Goal: Communication & Community: Answer question/provide support

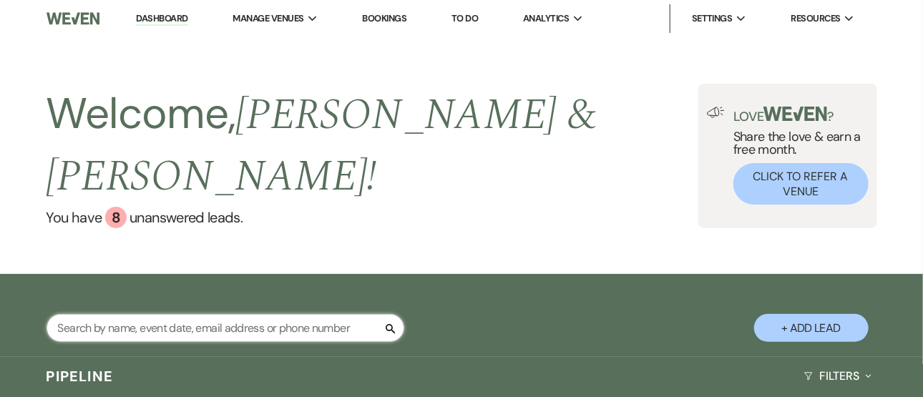
click at [162, 314] on input "text" at bounding box center [226, 328] width 358 height 28
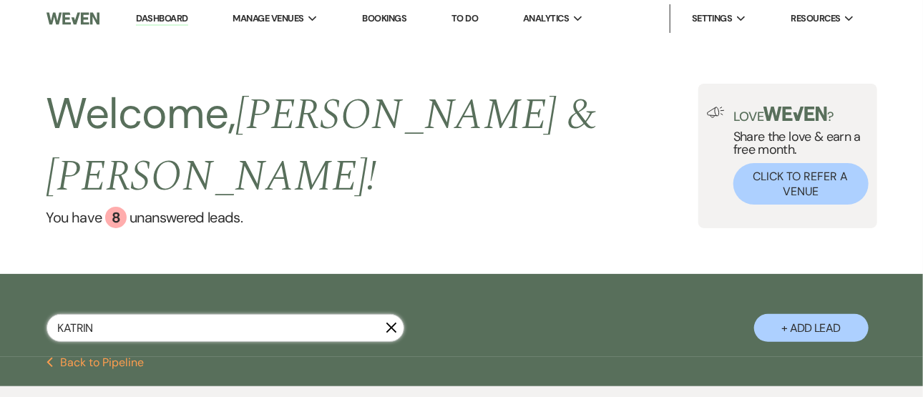
type input "[PERSON_NAME]"
select select "5"
type input "[PERSON_NAME]"
click at [389, 322] on icon "X" at bounding box center [391, 327] width 11 height 11
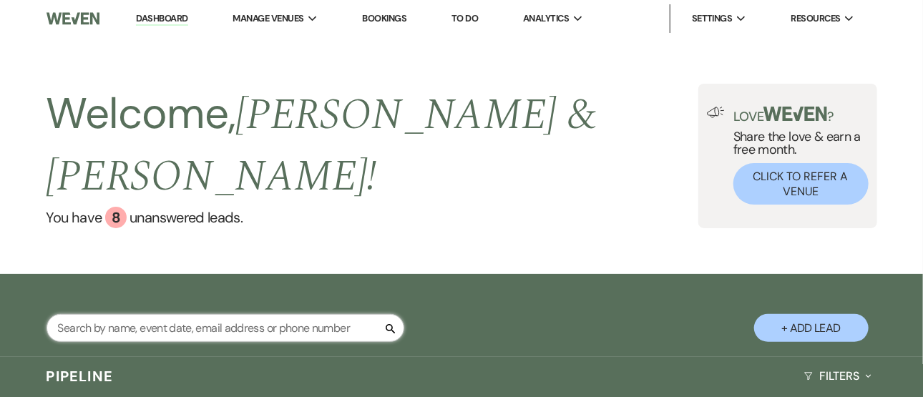
click at [356, 314] on input "text" at bounding box center [226, 328] width 358 height 28
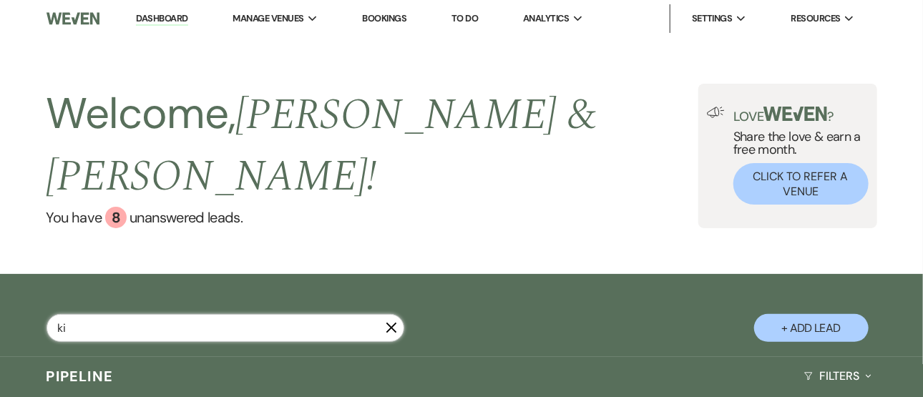
type input "[PERSON_NAME]"
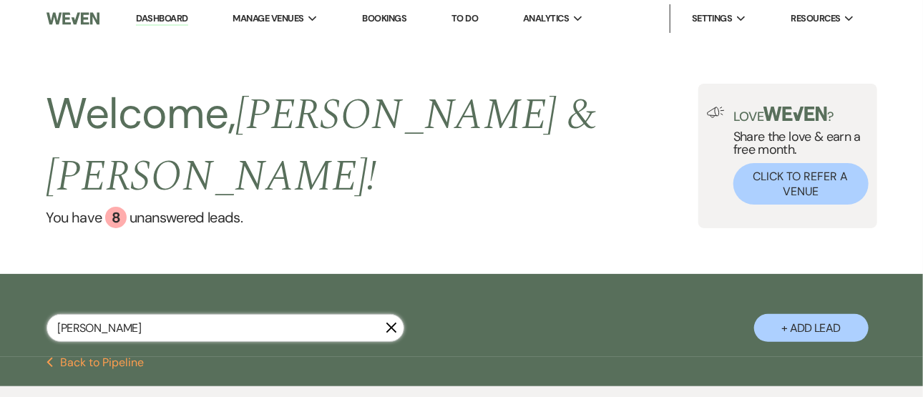
select select "5"
select select "6"
select select "8"
select select "6"
select select "8"
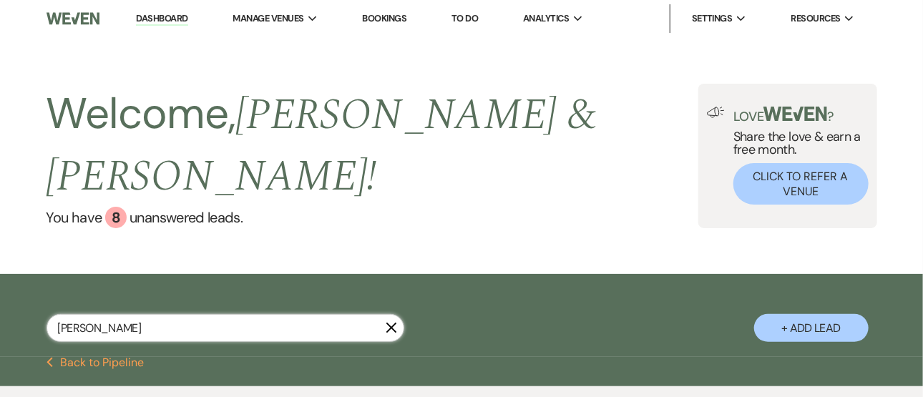
select select "6"
type input "[PERSON_NAME]"
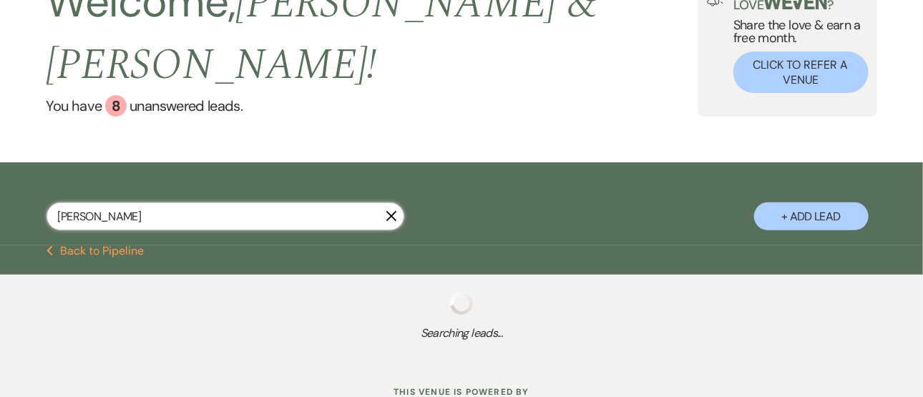
select select "5"
select select "8"
select select "6"
select select "8"
select select "6"
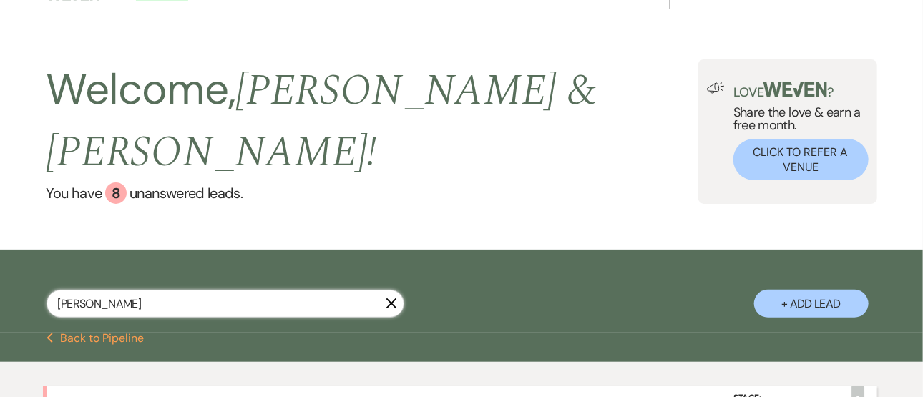
scroll to position [22, 0]
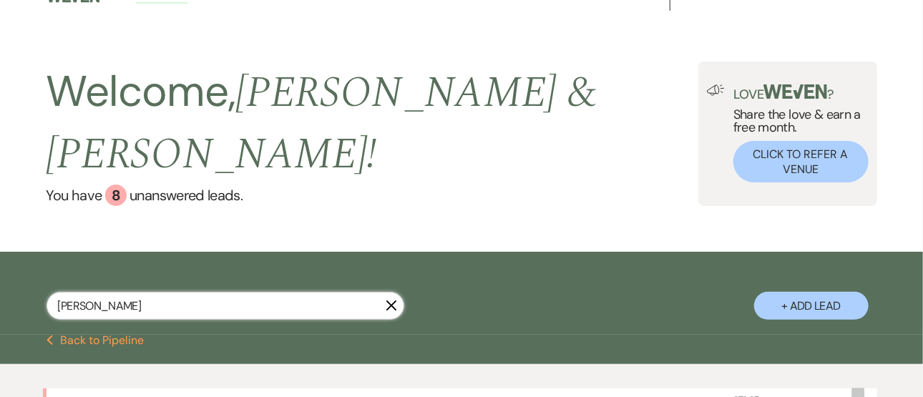
click at [389, 292] on input "[PERSON_NAME]" at bounding box center [226, 306] width 358 height 28
type input "[PERSON_NAME]"
click at [389, 300] on icon "X" at bounding box center [391, 305] width 11 height 11
click at [389, 273] on div "[PERSON_NAME] + Add Lead" at bounding box center [461, 295] width 923 height 72
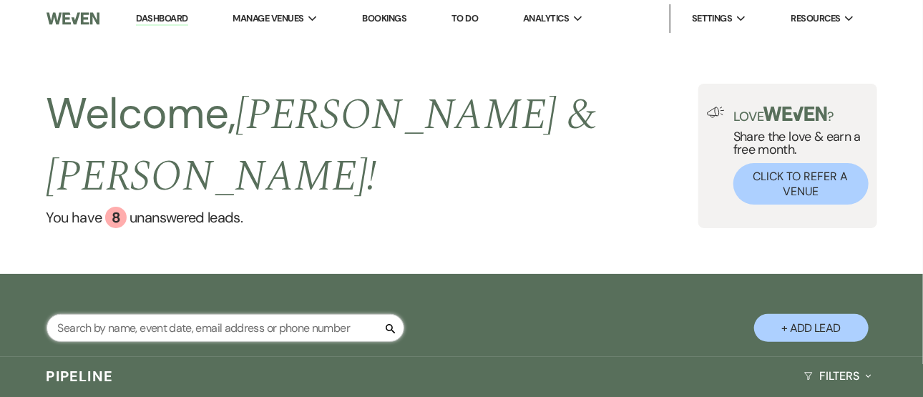
click at [369, 314] on input "text" at bounding box center [226, 328] width 358 height 28
type input "victoria"
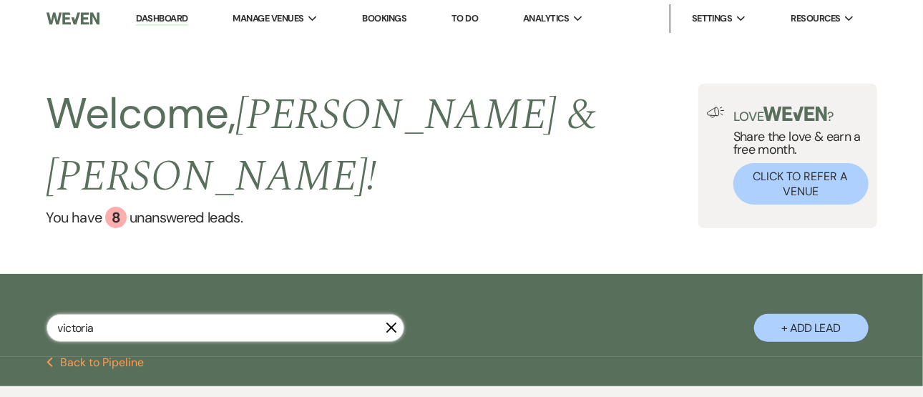
select select "2"
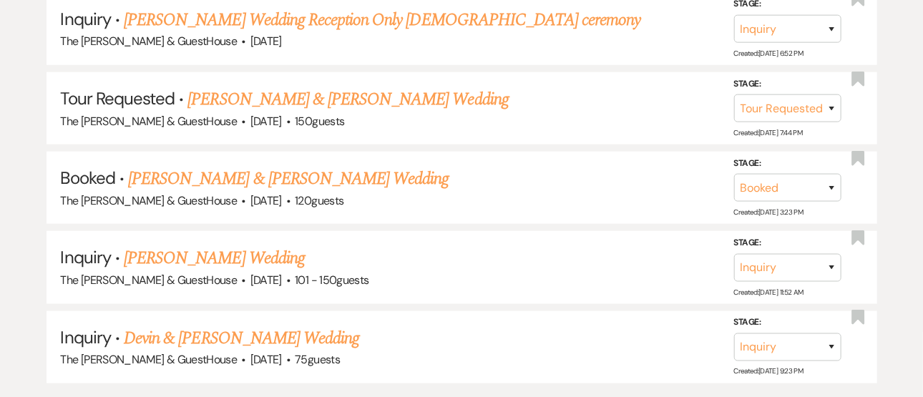
scroll to position [577, 0]
click at [185, 246] on link "[PERSON_NAME] Wedding" at bounding box center [214, 259] width 181 height 26
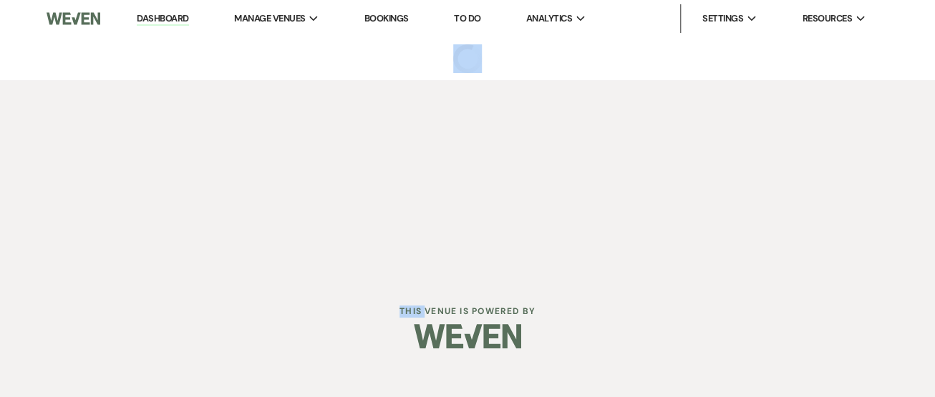
click at [185, 217] on div "Dashboard Manage Venues Expand The [PERSON_NAME] Venue & GuestHouse Bookings To…" at bounding box center [467, 139] width 935 height 278
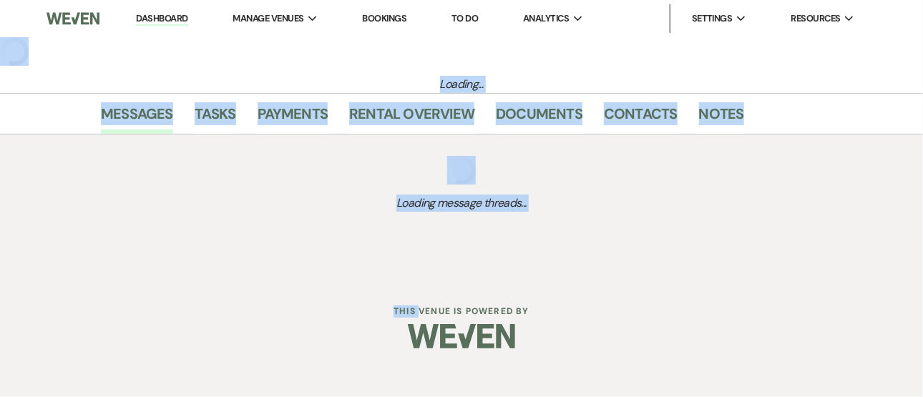
select select "2"
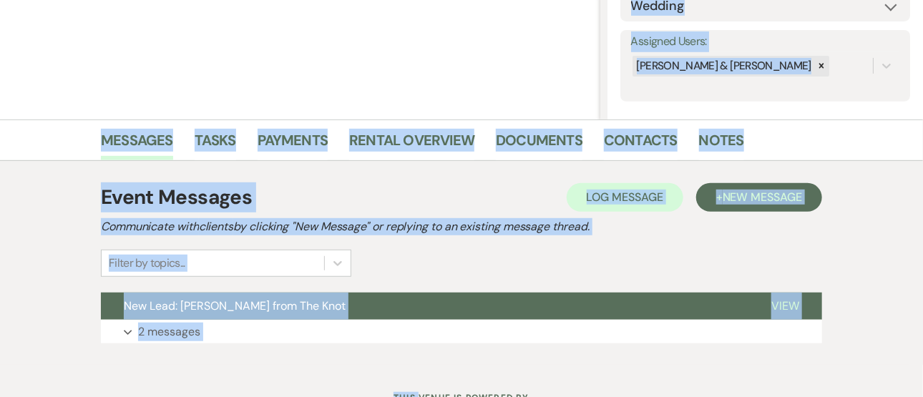
scroll to position [299, 0]
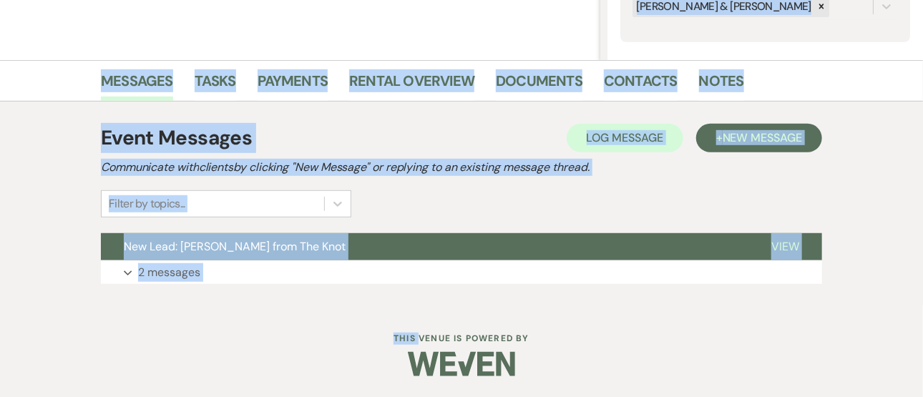
click at [191, 311] on div "Dashboard Manage Venues Expand The [PERSON_NAME] Venue & GuestHouse Bookings To…" at bounding box center [461, 49] width 923 height 697
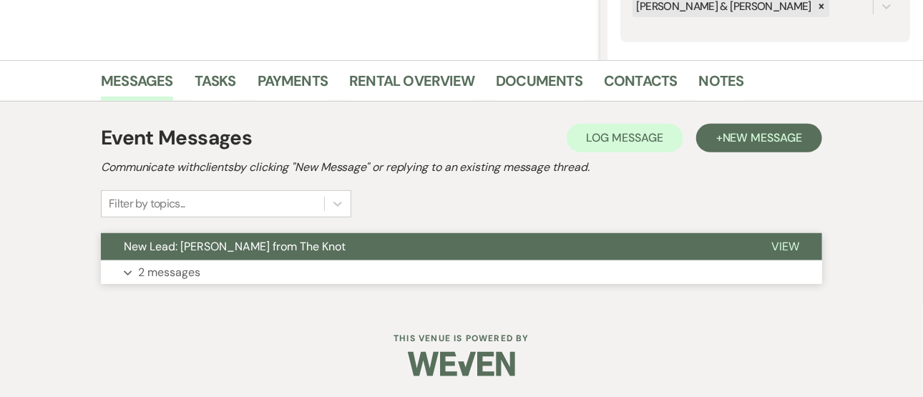
click at [180, 271] on p "2 messages" at bounding box center [169, 272] width 62 height 19
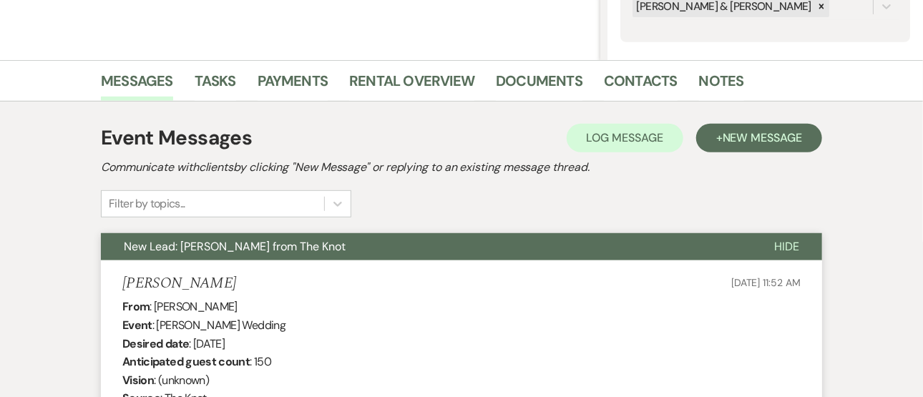
click at [180, 275] on h5 "[PERSON_NAME]" at bounding box center [179, 284] width 114 height 18
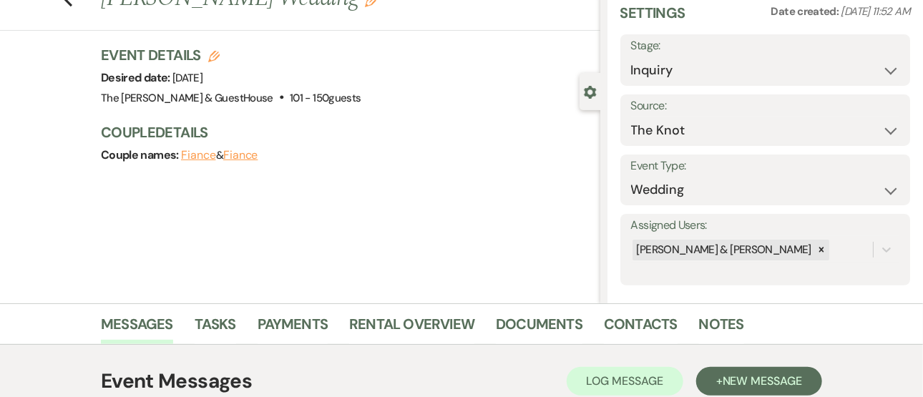
scroll to position [47, 0]
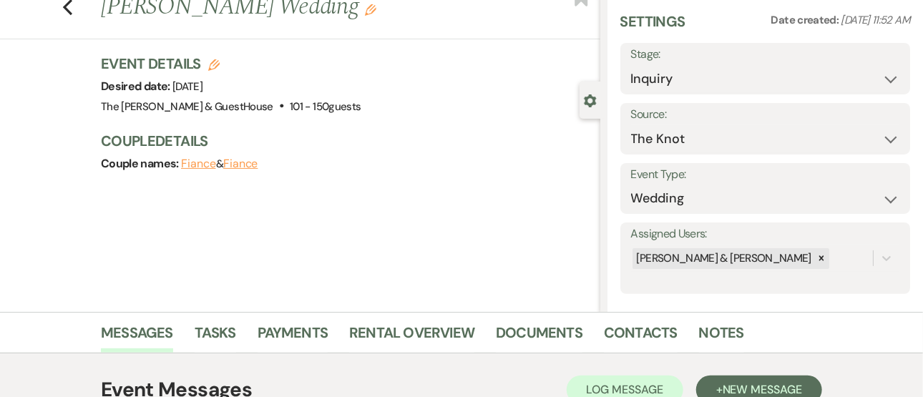
select select "2"
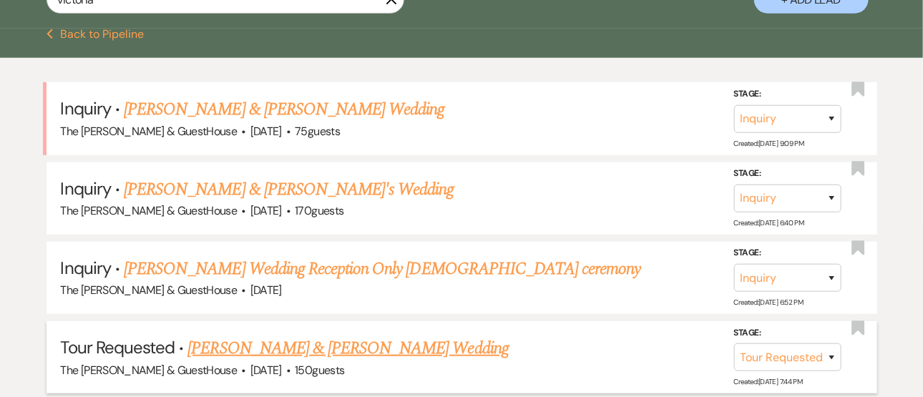
scroll to position [321, 0]
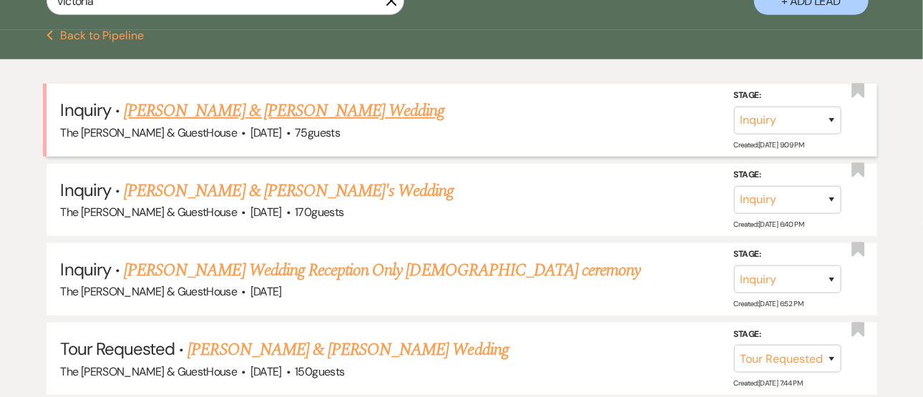
click at [188, 98] on link "[PERSON_NAME] & [PERSON_NAME] Wedding" at bounding box center [284, 111] width 321 height 26
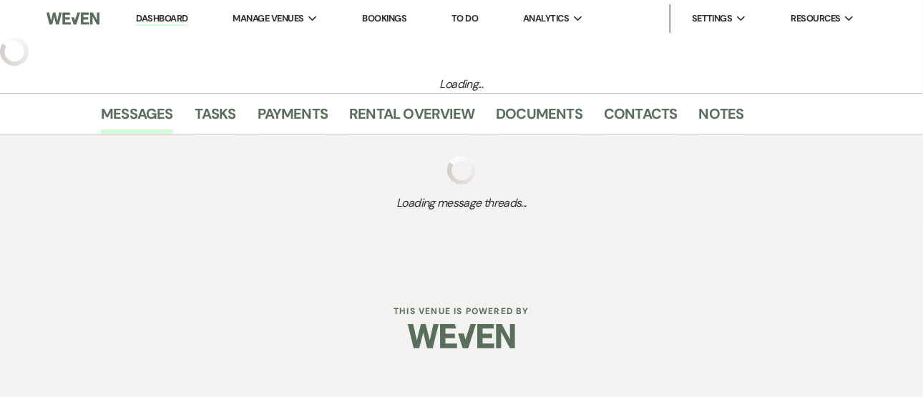
select select "5"
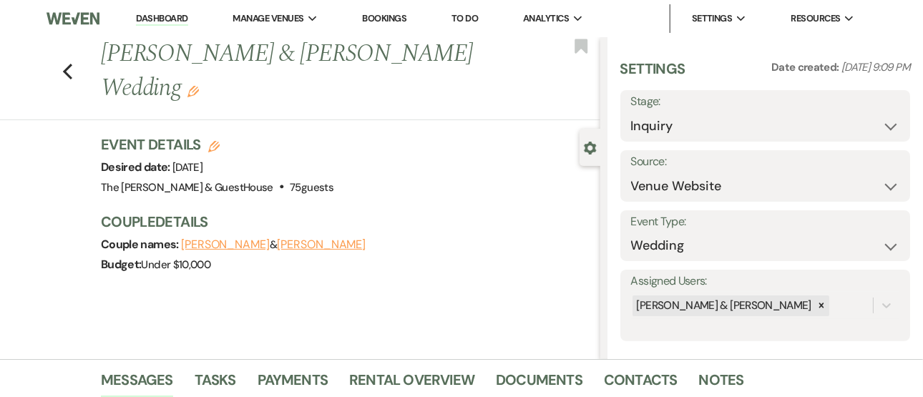
click at [437, 118] on div "Previous [PERSON_NAME] & [PERSON_NAME] Wedding Edit Bookmark" at bounding box center [297, 78] width 608 height 83
click at [880, 122] on select "Inquiry Follow Up Tour Requested Tour Confirmed Toured Proposal Sent Booked Lost" at bounding box center [765, 126] width 269 height 28
select select "6"
click at [631, 112] on select "Inquiry Follow Up Tour Requested Tour Confirmed Toured Proposal Sent Booked Lost" at bounding box center [765, 126] width 269 height 28
click at [869, 116] on button "Save" at bounding box center [880, 116] width 60 height 29
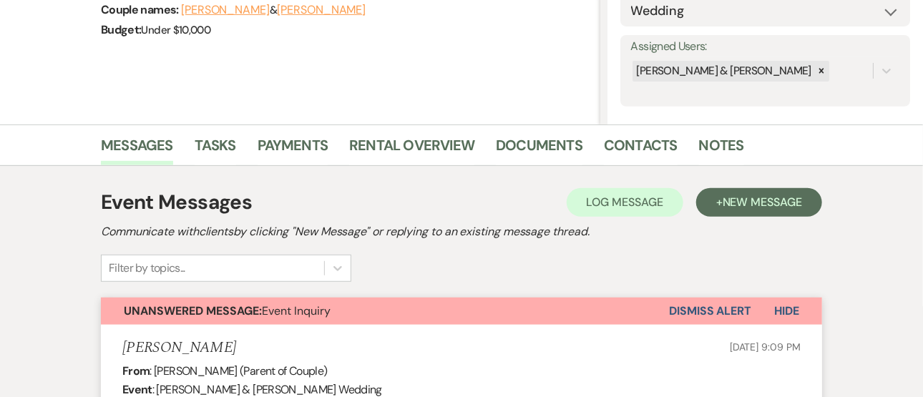
scroll to position [220, 0]
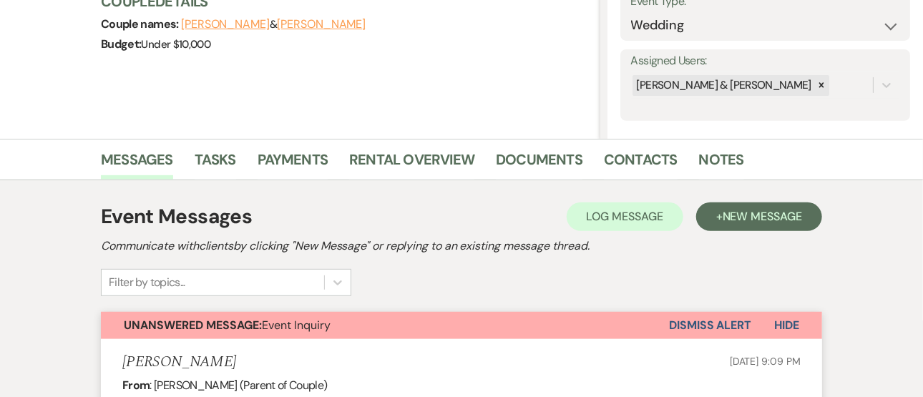
click at [704, 318] on button "Dismiss Alert" at bounding box center [710, 325] width 82 height 27
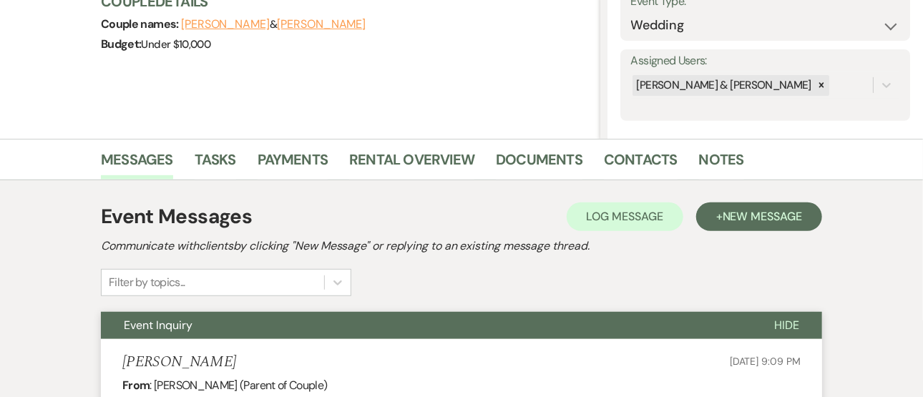
click at [707, 318] on button "Event Inquiry" at bounding box center [426, 325] width 651 height 27
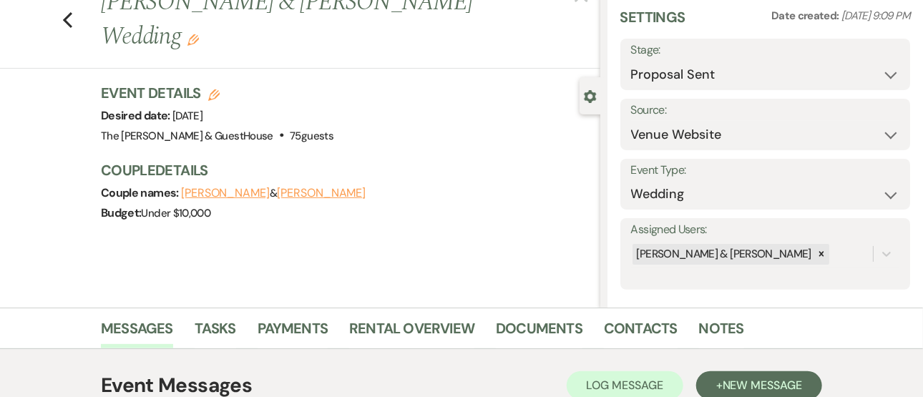
scroll to position [0, 0]
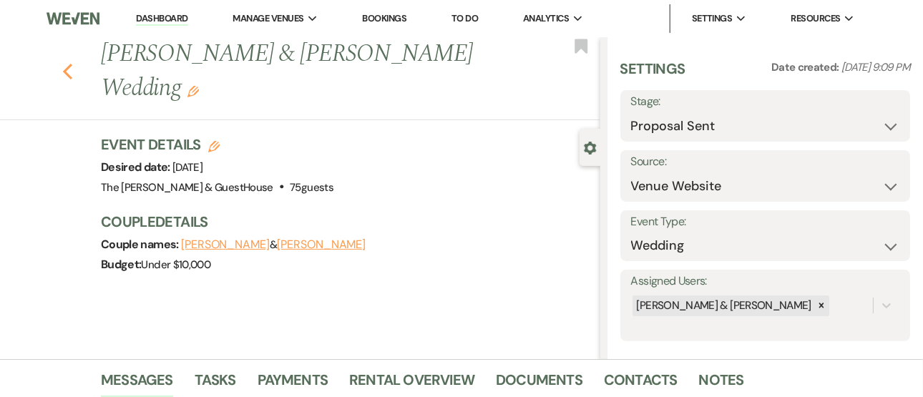
click at [73, 71] on icon "Previous" at bounding box center [67, 71] width 11 height 17
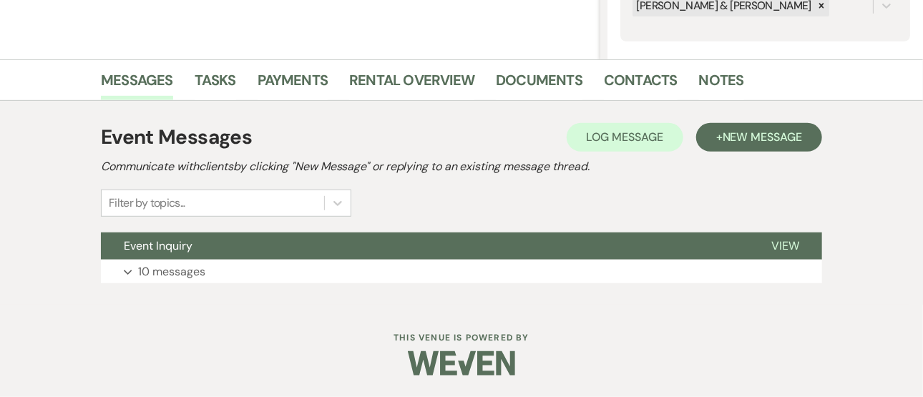
select select "6"
select select "2"
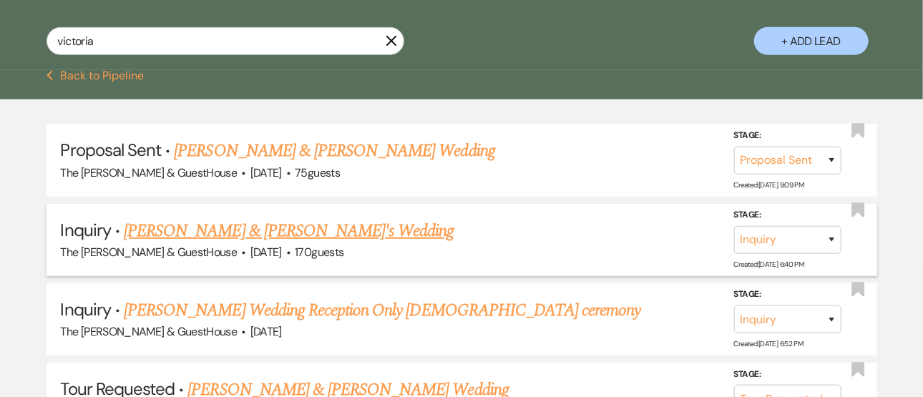
scroll to position [282, 0]
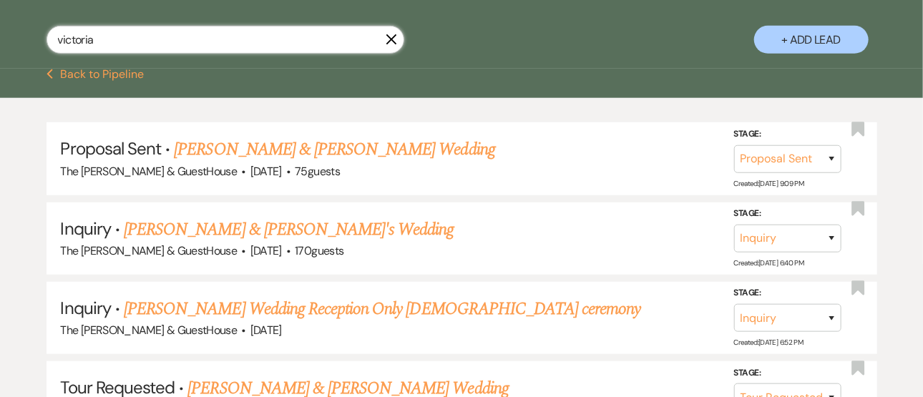
click at [146, 26] on input "victoria" at bounding box center [226, 40] width 358 height 28
type input "v"
type input "tat"
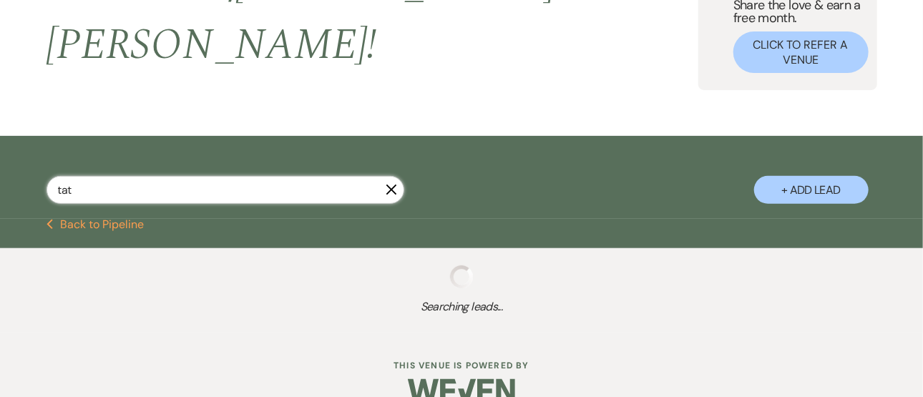
select select "8"
select select "3"
select select "2"
select select "8"
select select "5"
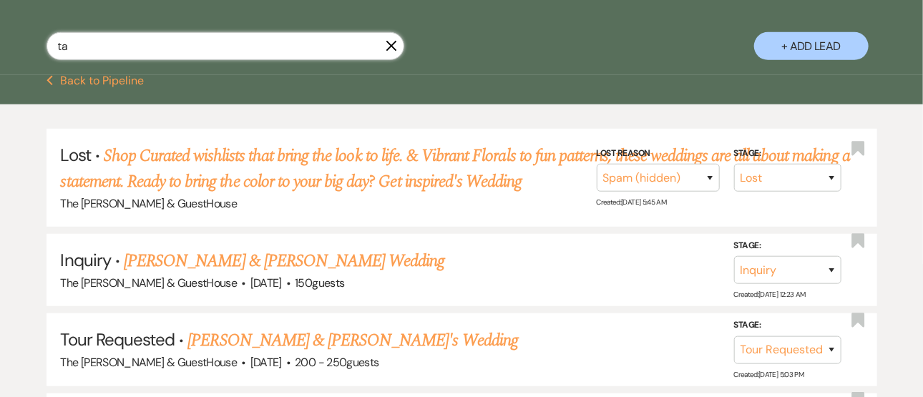
scroll to position [132, 0]
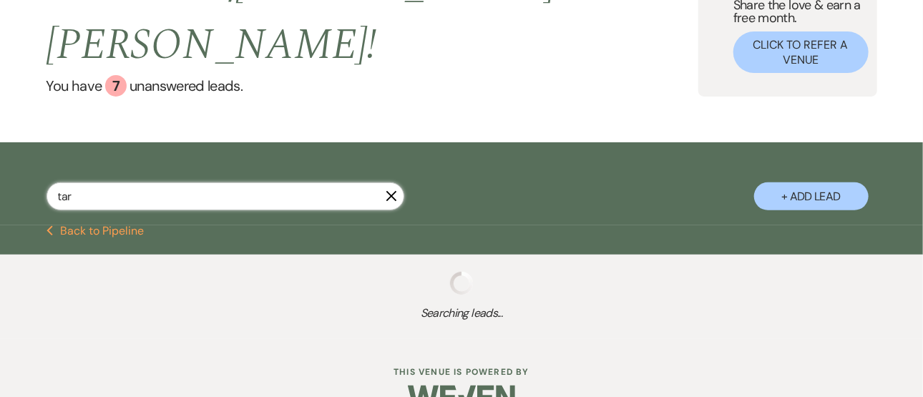
type input "[PERSON_NAME]"
select select "5"
select select "8"
select select "3"
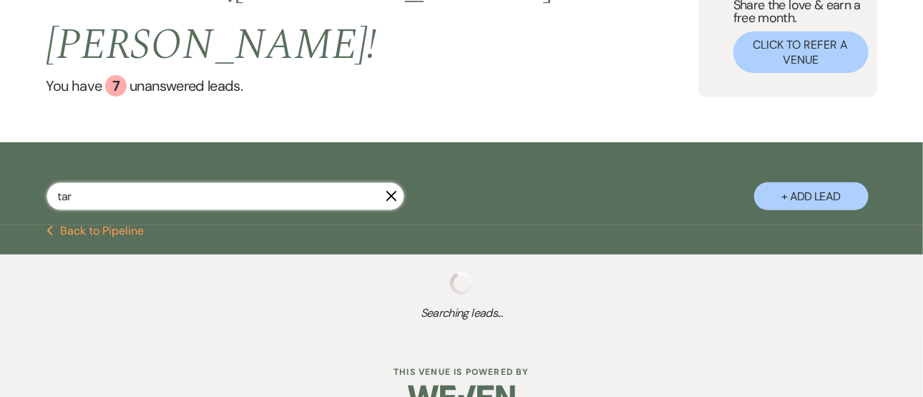
select select "8"
select select "3"
select select "6"
select select "8"
select select "3"
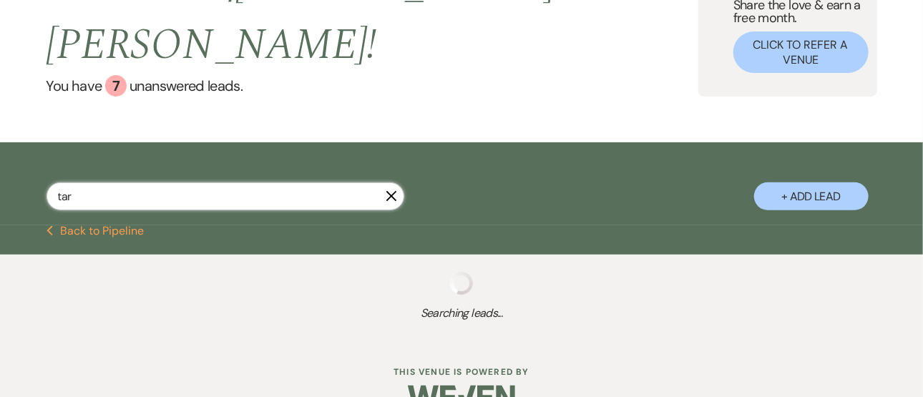
select select "2"
select select "6"
select select "2"
select select "5"
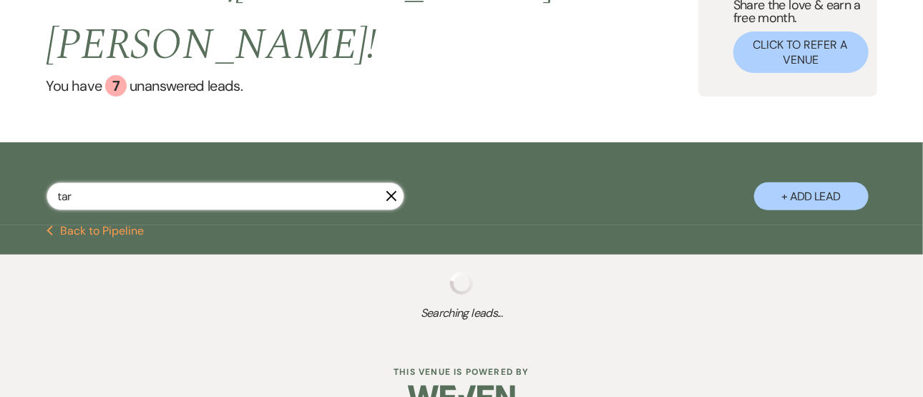
select select "6"
select select "5"
select select "2"
select select "8"
select select "3"
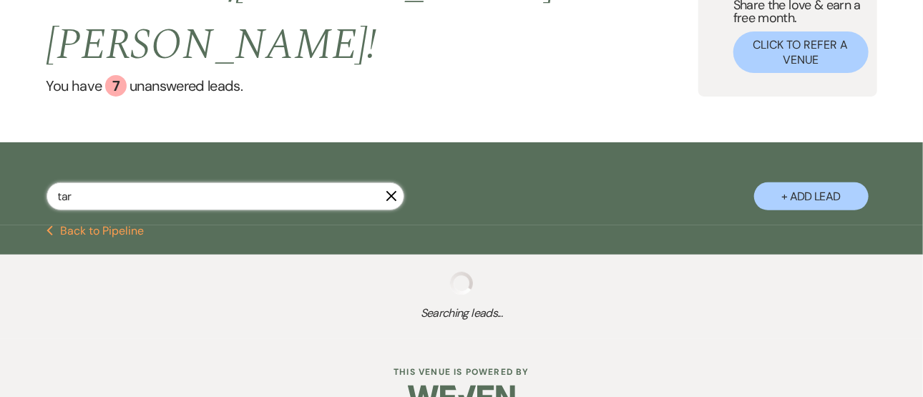
select select "8"
select select "3"
select select "5"
select select "8"
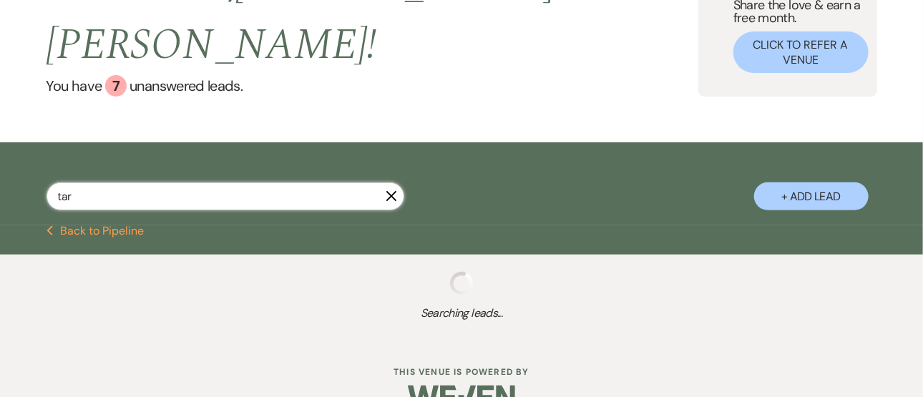
select select "5"
select select "4"
select select "8"
select select "6"
select select "2"
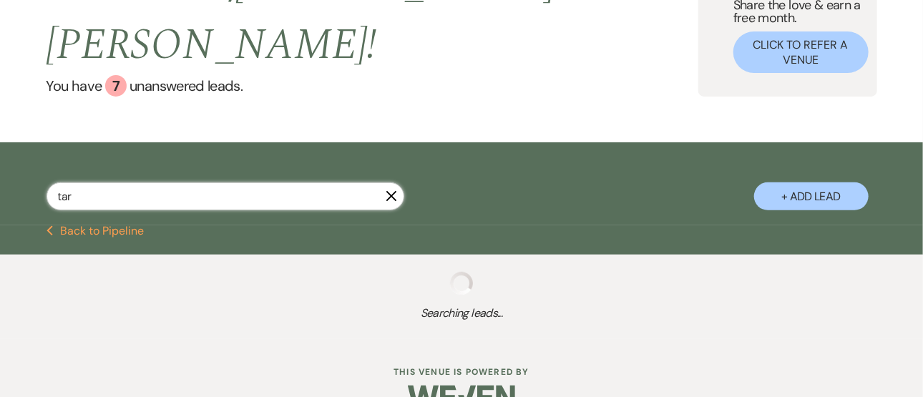
select select "2"
select select "8"
select select "6"
select select "2"
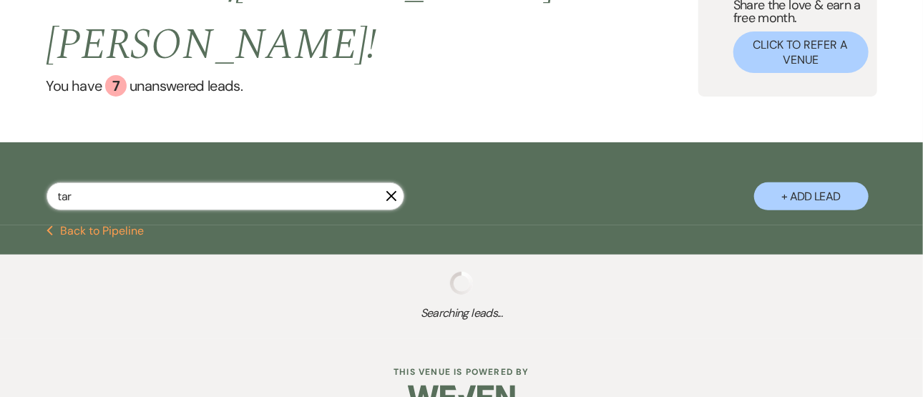
select select "8"
select select "5"
select select "8"
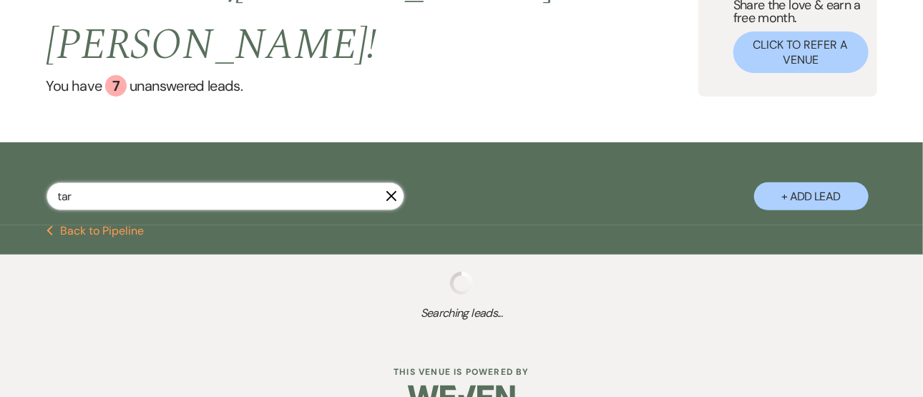
select select "1"
select select "8"
select select "5"
select select "8"
select select "5"
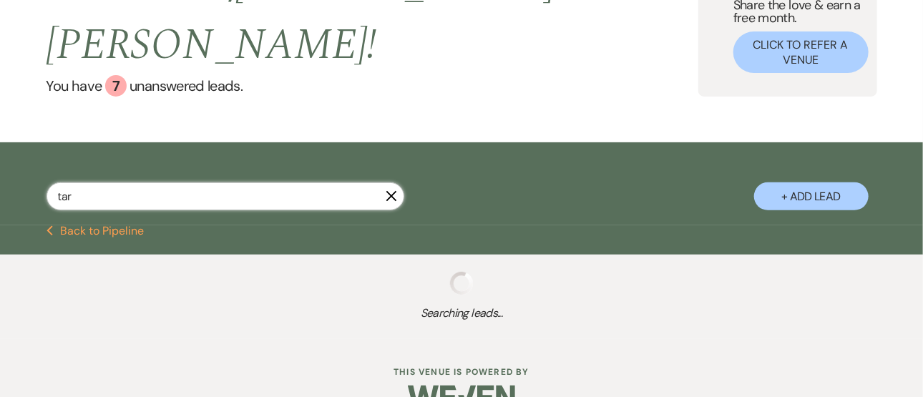
select select "8"
select select "5"
select select "8"
select select "5"
select select "8"
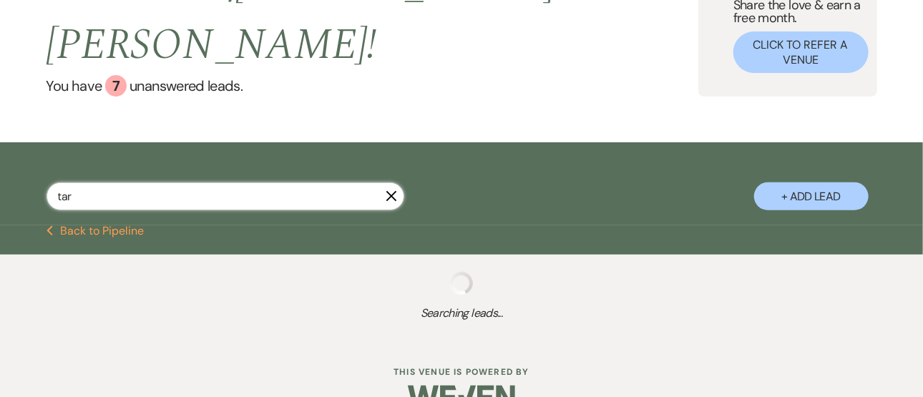
select select "7"
select select "8"
select select "5"
select select "8"
select select "5"
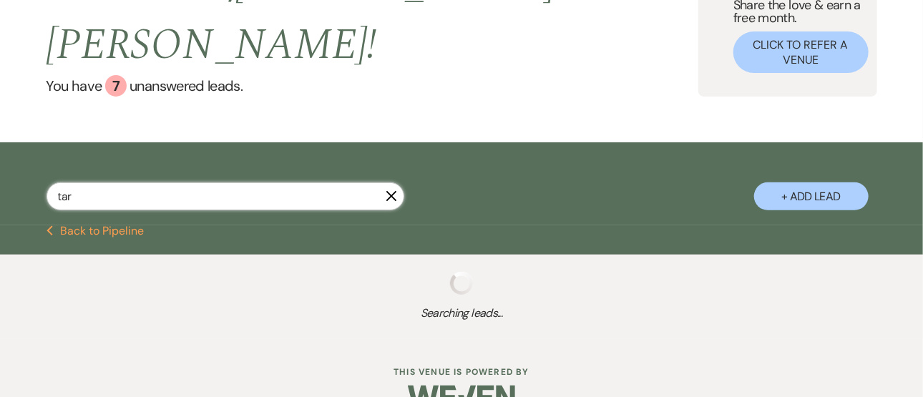
select select "8"
select select "5"
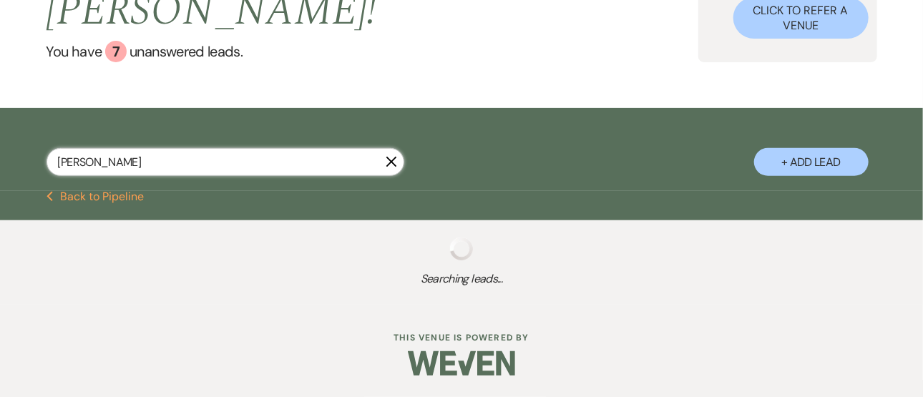
scroll to position [282, 0]
select select "6"
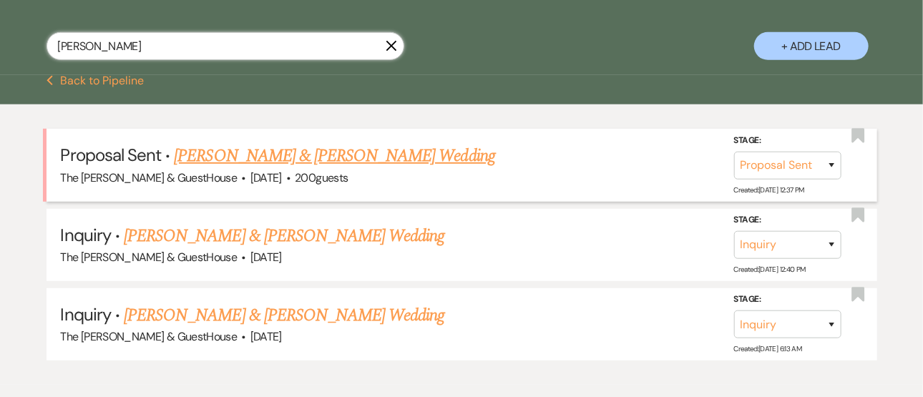
type input "[PERSON_NAME]"
click at [235, 143] on link "[PERSON_NAME] & [PERSON_NAME] Wedding" at bounding box center [334, 156] width 321 height 26
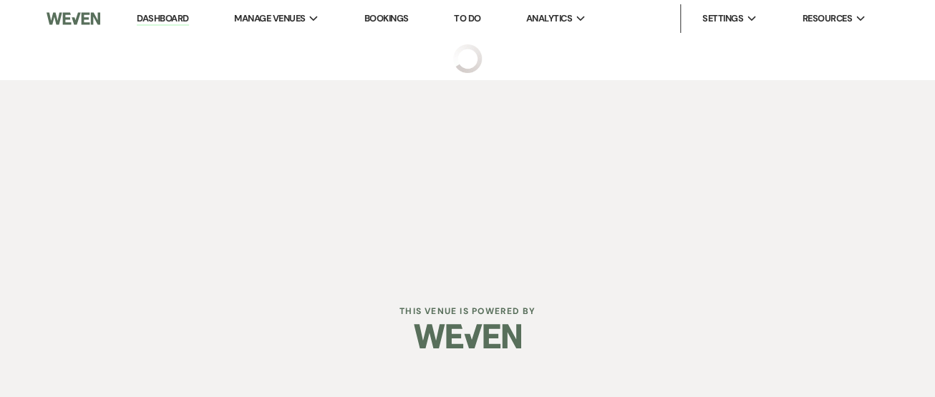
select select "6"
select select "5"
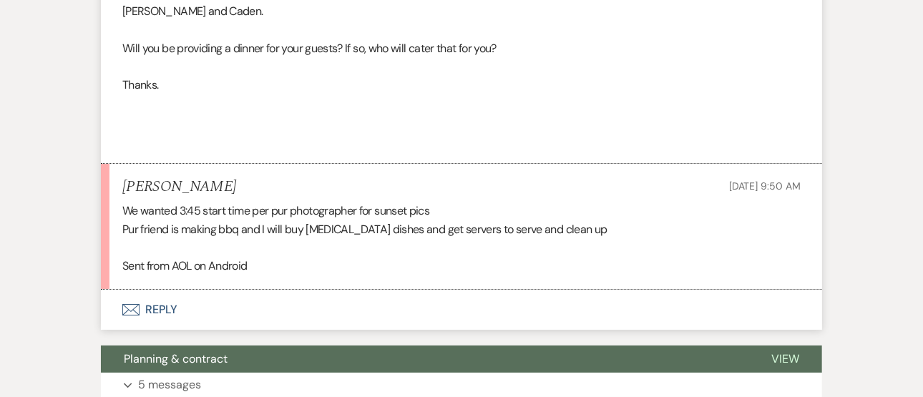
scroll to position [2112, 0]
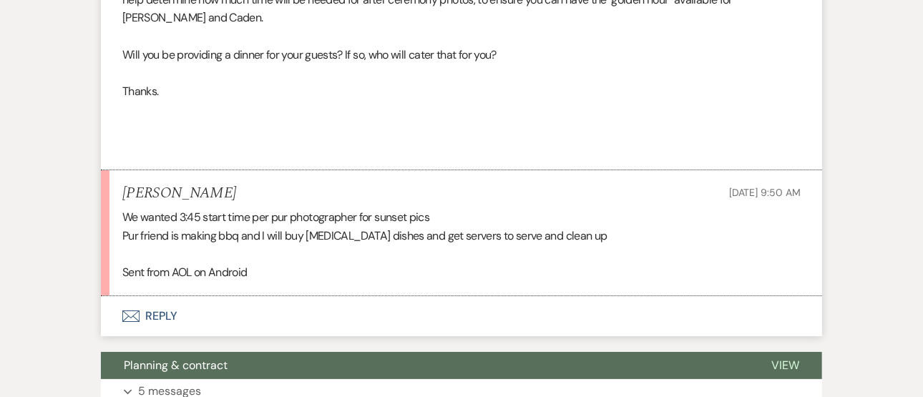
click at [136, 311] on icon "Envelope" at bounding box center [130, 316] width 17 height 11
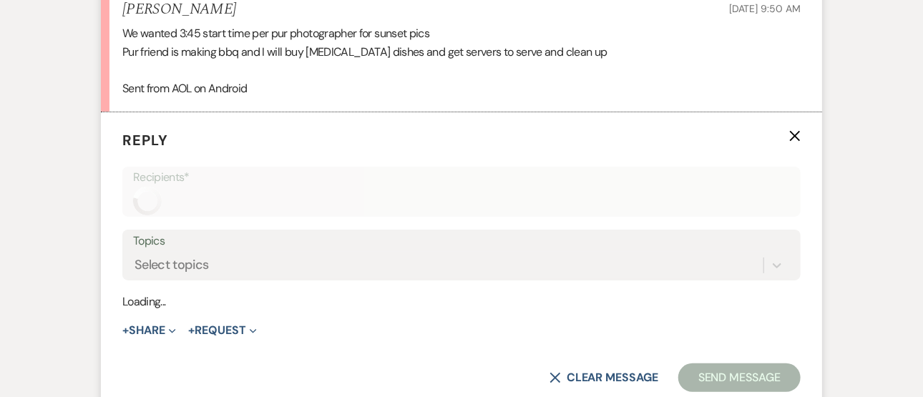
scroll to position [2338, 0]
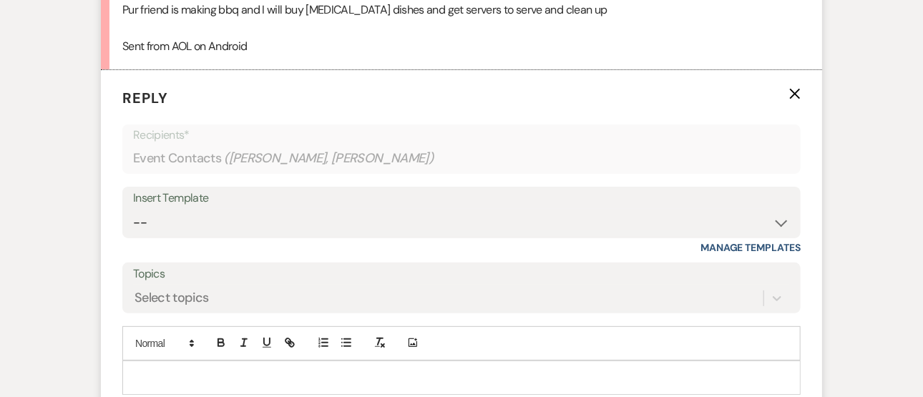
click at [166, 370] on p at bounding box center [462, 378] width 656 height 16
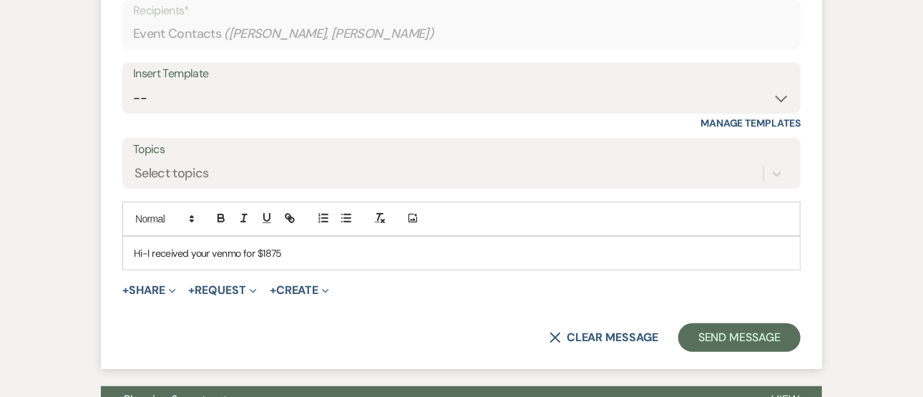
scroll to position [2464, 0]
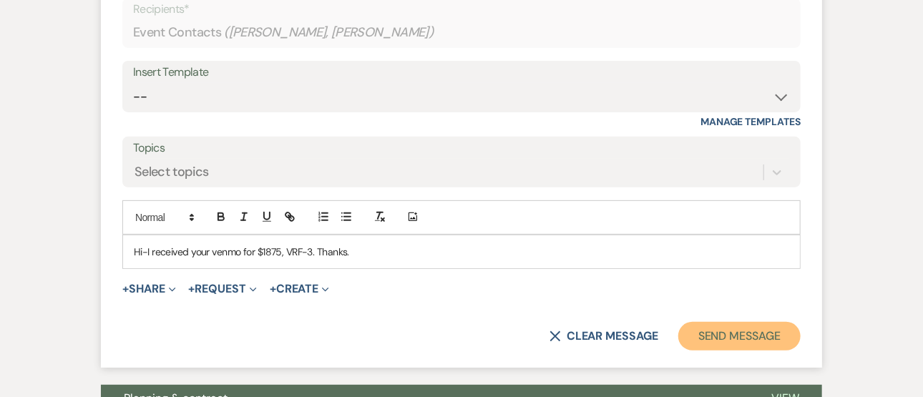
click at [731, 322] on button "Send Message" at bounding box center [740, 336] width 122 height 29
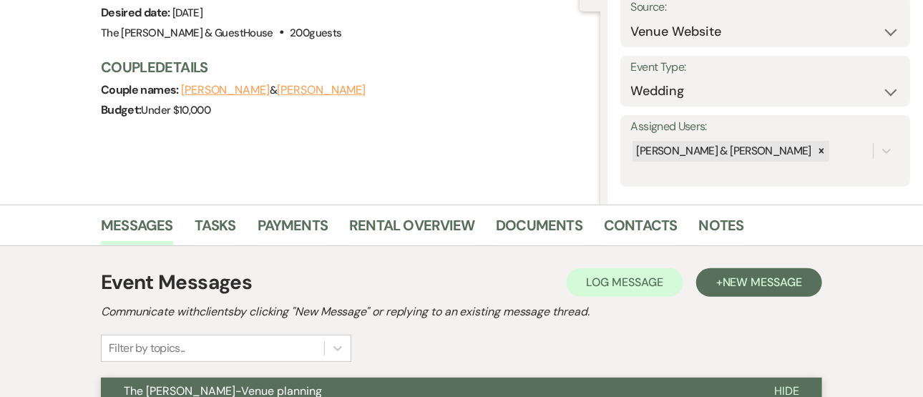
scroll to position [0, 0]
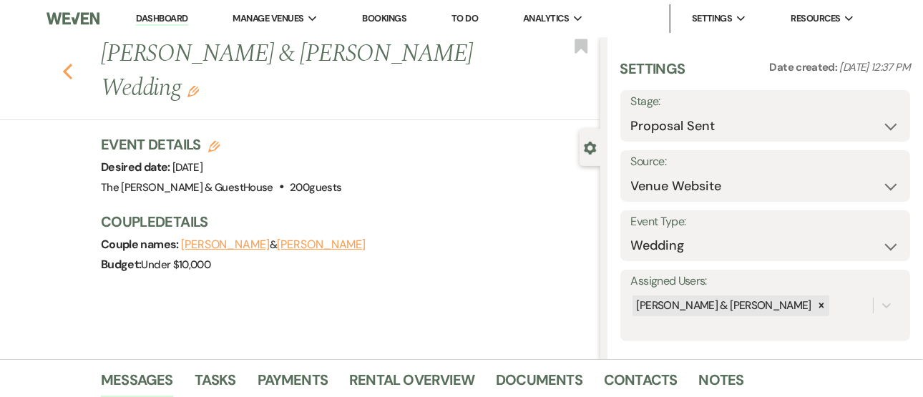
click at [72, 71] on icon "Previous" at bounding box center [67, 71] width 11 height 17
select select "6"
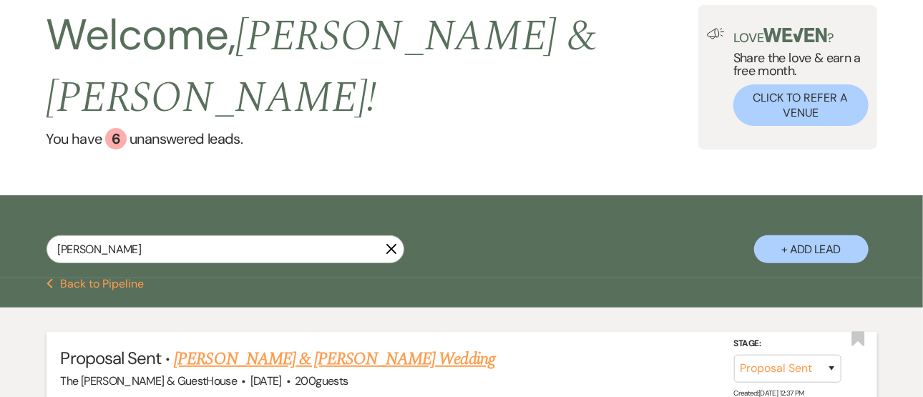
scroll to position [75, 0]
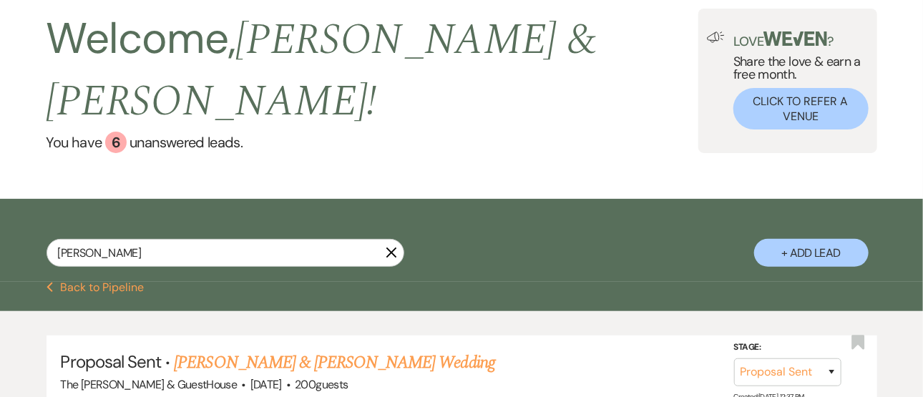
click at [391, 247] on icon "X" at bounding box center [391, 252] width 11 height 11
select select "6"
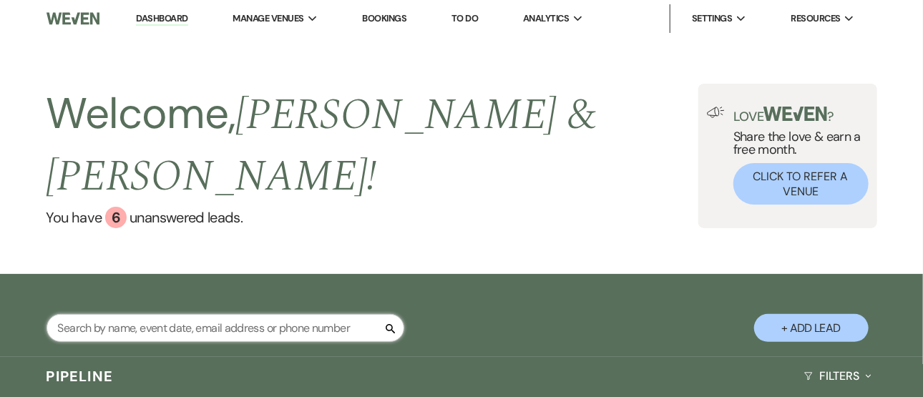
click at [243, 314] on input "text" at bounding box center [226, 328] width 358 height 28
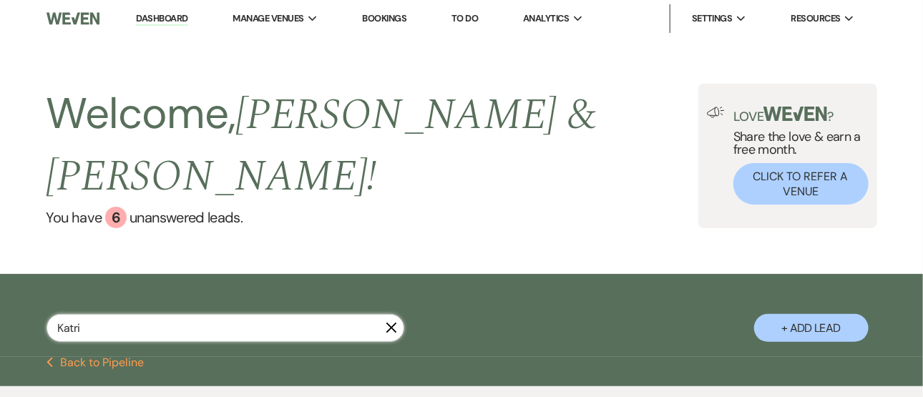
type input "Katrin"
select select "5"
type input "[PERSON_NAME]"
select select "5"
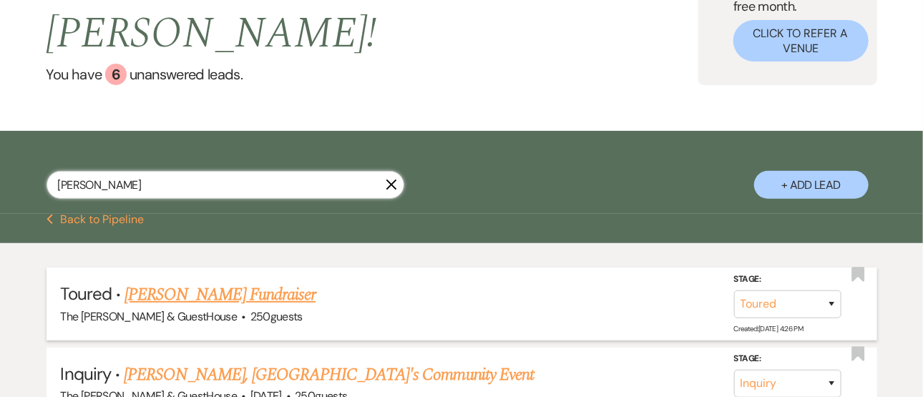
type input "[PERSON_NAME]"
click at [255, 282] on link "[PERSON_NAME] Fundraiser" at bounding box center [220, 295] width 191 height 26
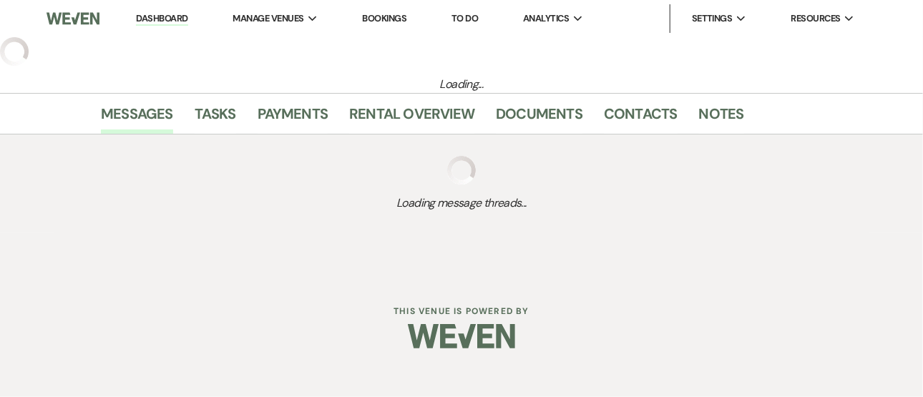
select select "5"
select select "6"
select select "20"
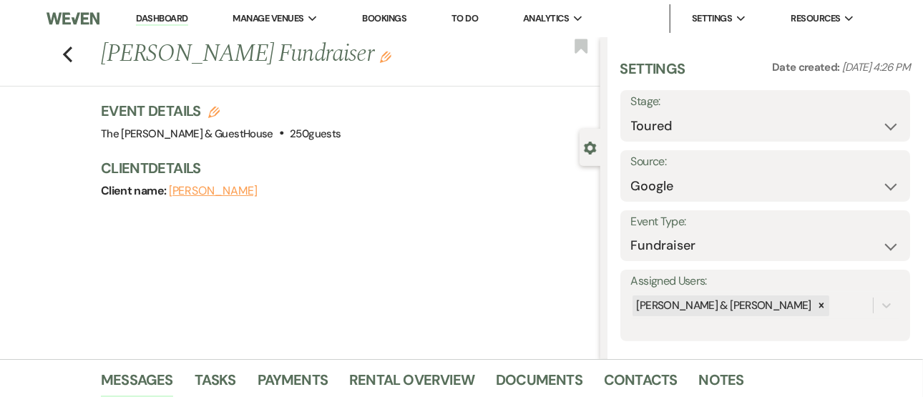
click at [81, 52] on div "Previous [PERSON_NAME] Fundraiser Edit Bookmark" at bounding box center [297, 61] width 608 height 49
click at [73, 52] on icon "Previous" at bounding box center [67, 54] width 11 height 17
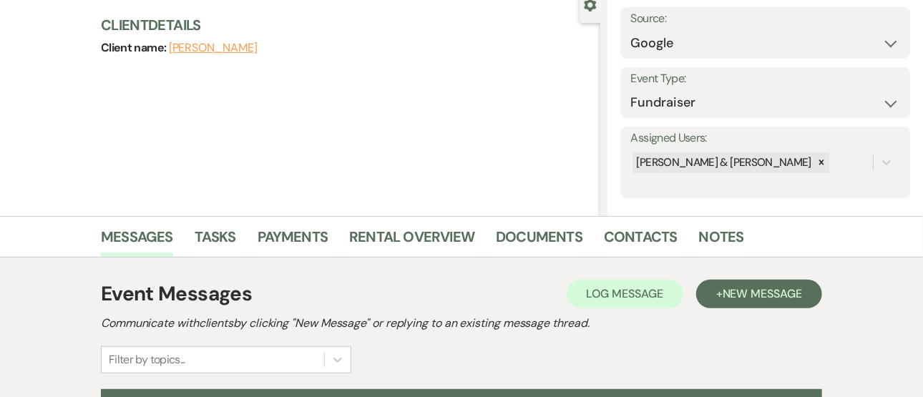
select select "5"
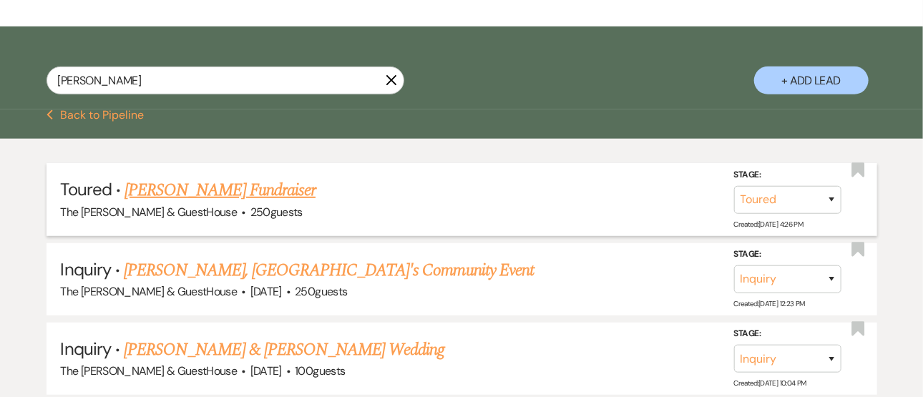
scroll to position [248, 0]
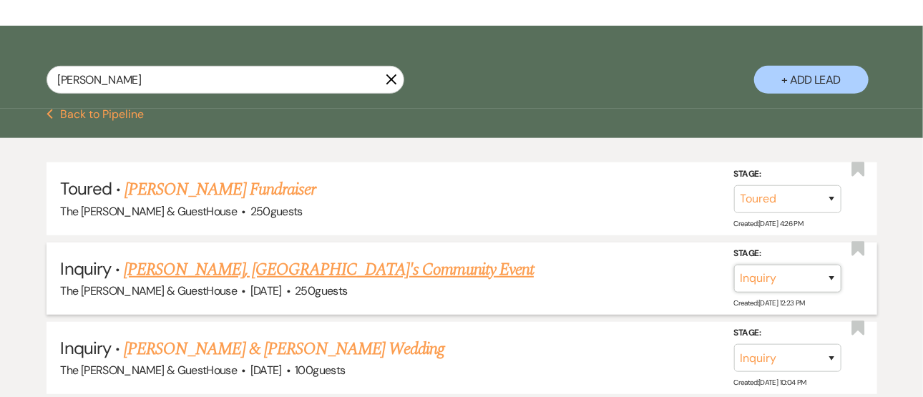
click at [836, 265] on select "Inquiry Follow Up Tour Requested Tour Confirmed Toured Proposal Sent Booked Lost" at bounding box center [787, 279] width 107 height 28
select select "8"
click at [734, 265] on select "Inquiry Follow Up Tour Requested Tour Confirmed Toured Proposal Sent Booked Lost" at bounding box center [787, 279] width 107 height 28
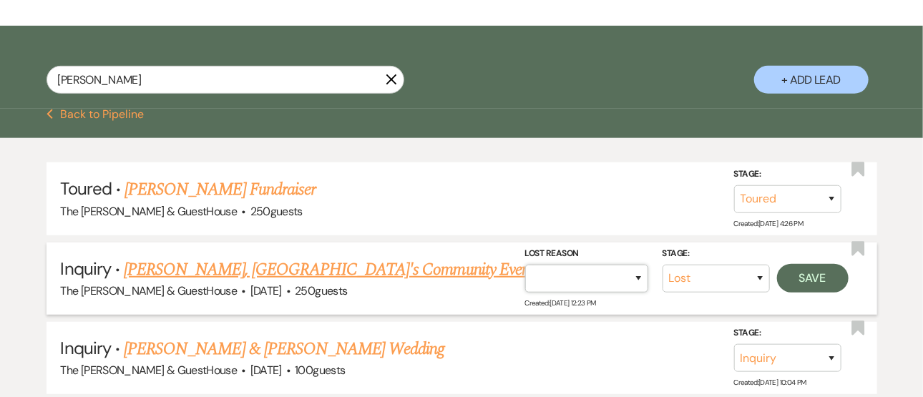
click at [619, 265] on select "Booked Elsewhere Budget Date Unavailable No Response Not a Good Match Capacity …" at bounding box center [586, 279] width 123 height 28
select select "4"
click at [525, 265] on select "Booked Elsewhere Budget Date Unavailable No Response Not a Good Match Capacity …" at bounding box center [586, 279] width 123 height 28
click at [816, 264] on button "Save" at bounding box center [813, 278] width 72 height 29
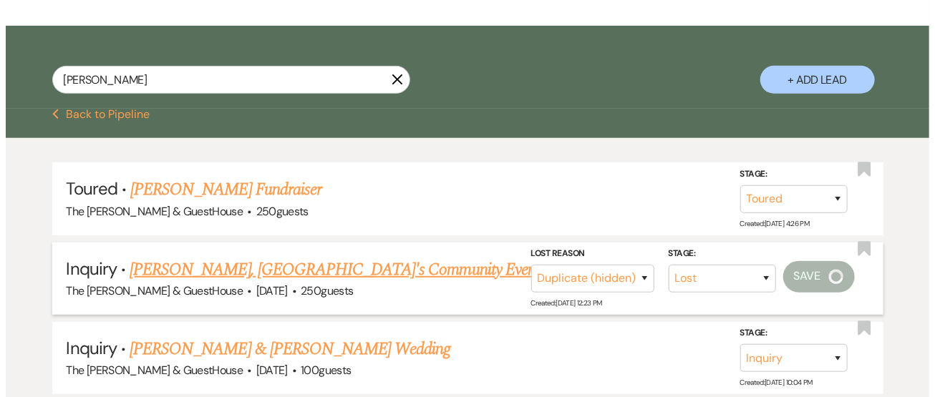
scroll to position [250, 0]
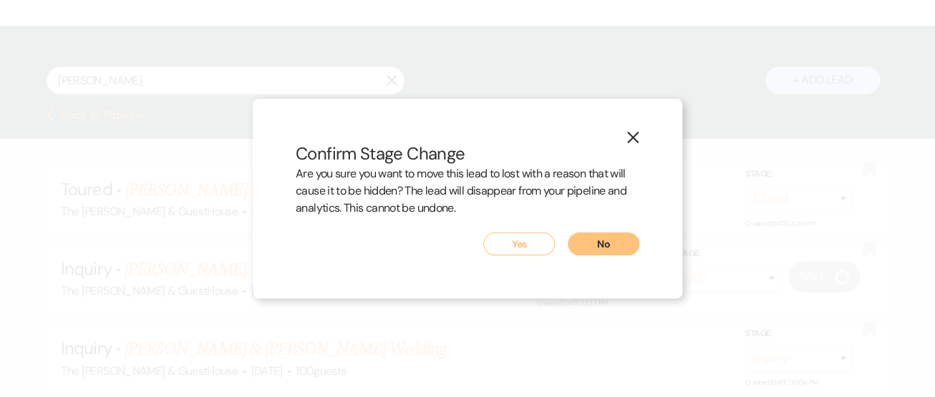
click at [521, 245] on button "Yes" at bounding box center [519, 244] width 72 height 23
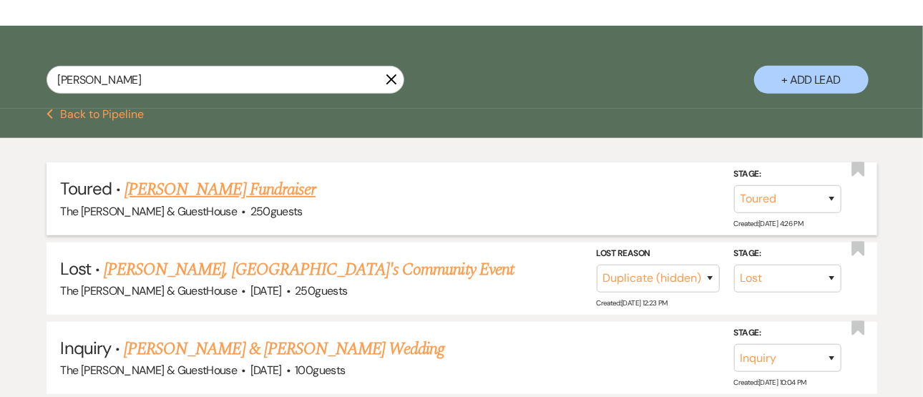
click at [238, 177] on link "[PERSON_NAME] Fundraiser" at bounding box center [220, 190] width 191 height 26
select select "5"
select select "6"
select select "20"
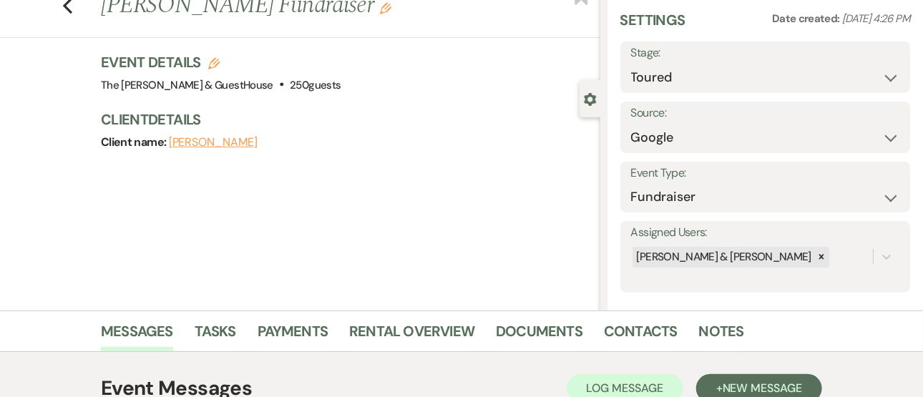
scroll to position [52, 0]
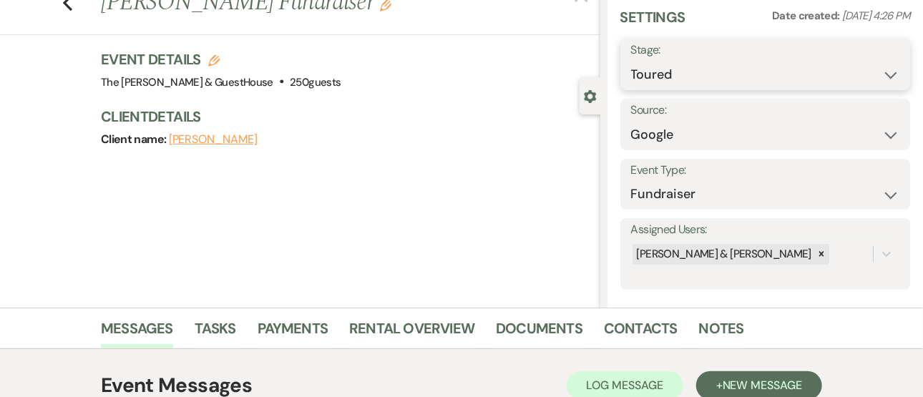
click at [720, 67] on select "Inquiry Follow Up Tour Requested Tour Confirmed Toured Proposal Sent Booked Lost" at bounding box center [765, 75] width 269 height 28
select select "6"
click at [631, 61] on select "Inquiry Follow Up Tour Requested Tour Confirmed Toured Proposal Sent Booked Lost" at bounding box center [765, 75] width 269 height 28
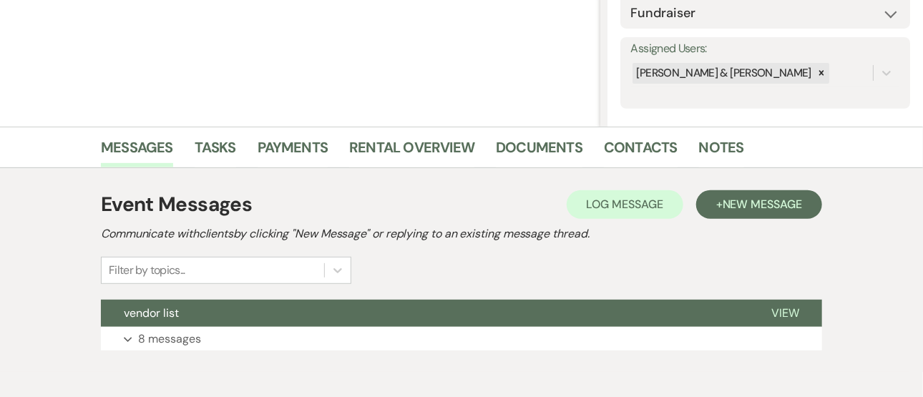
scroll to position [299, 0]
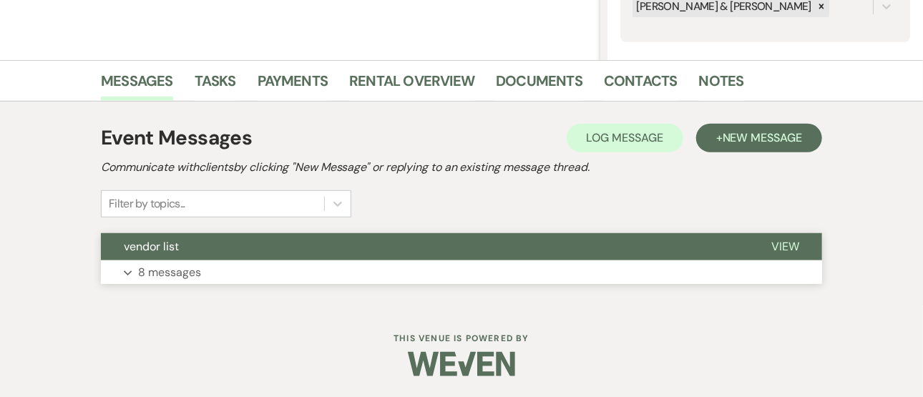
click at [190, 276] on p "8 messages" at bounding box center [169, 272] width 63 height 19
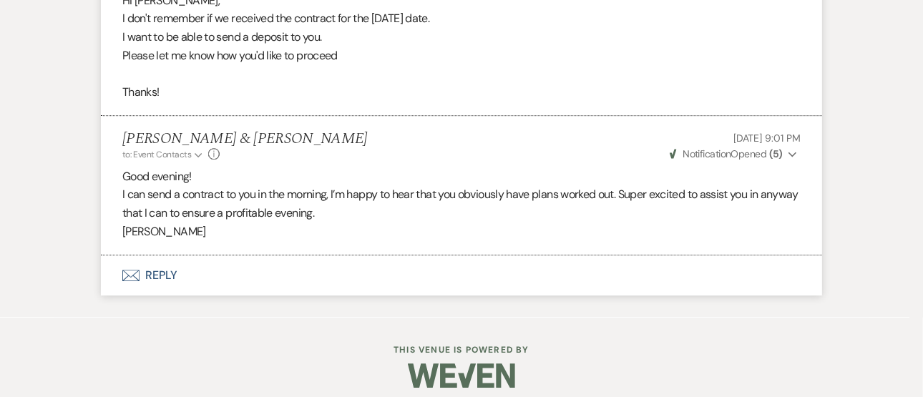
scroll to position [1706, 0]
click at [128, 269] on use "button" at bounding box center [130, 274] width 17 height 11
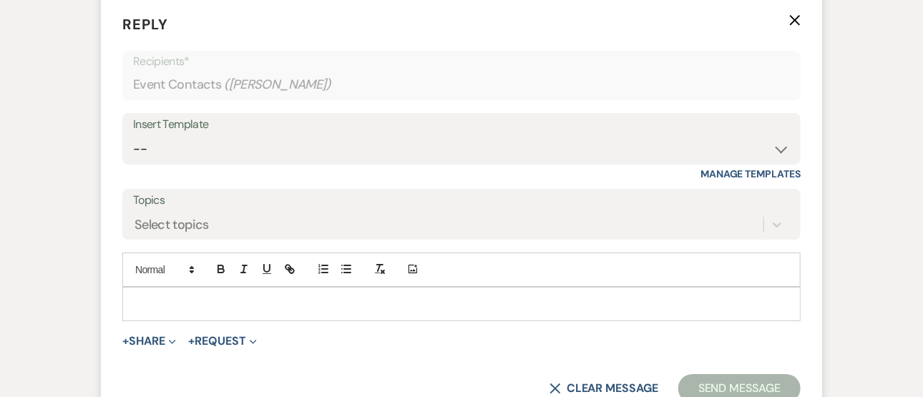
scroll to position [1972, 0]
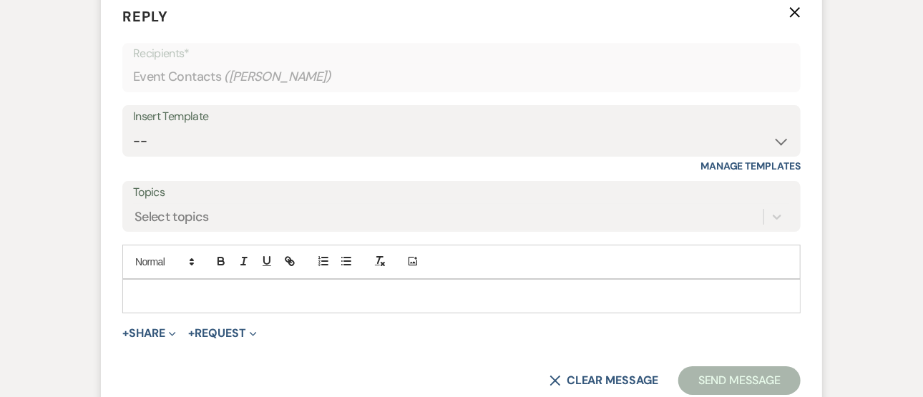
click at [130, 286] on div at bounding box center [461, 296] width 677 height 33
click at [144, 329] on button "+ Share Expand" at bounding box center [149, 333] width 54 height 11
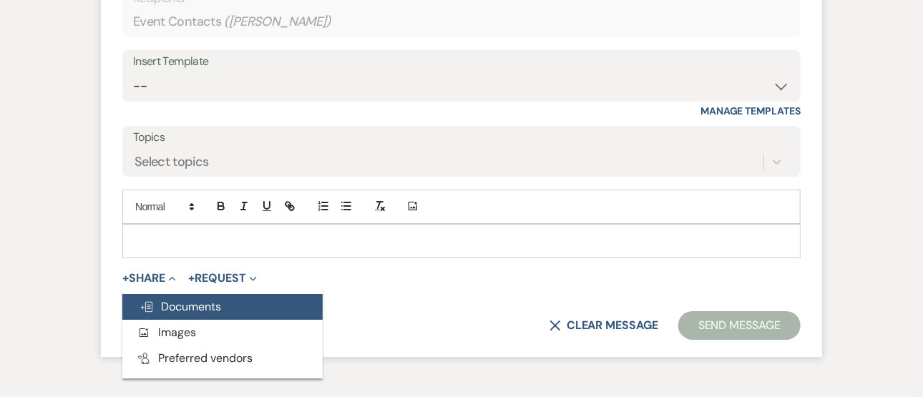
click at [157, 304] on span "Doc Upload Documents" at bounding box center [181, 306] width 82 height 15
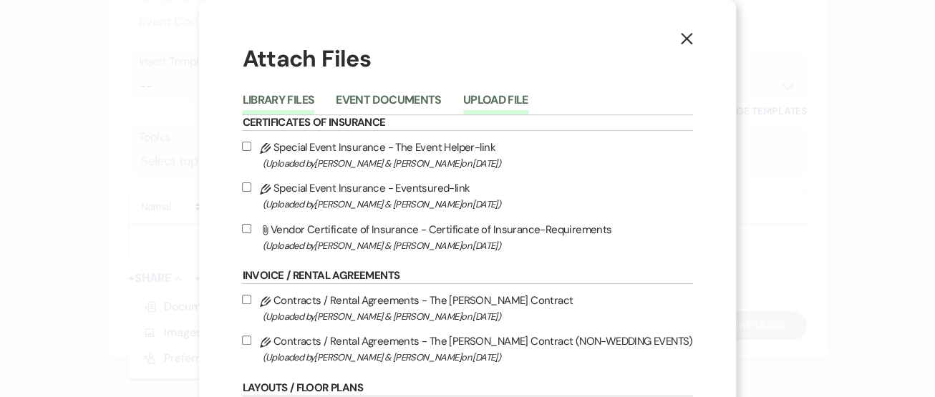
click at [506, 97] on button "Upload File" at bounding box center [495, 104] width 65 height 20
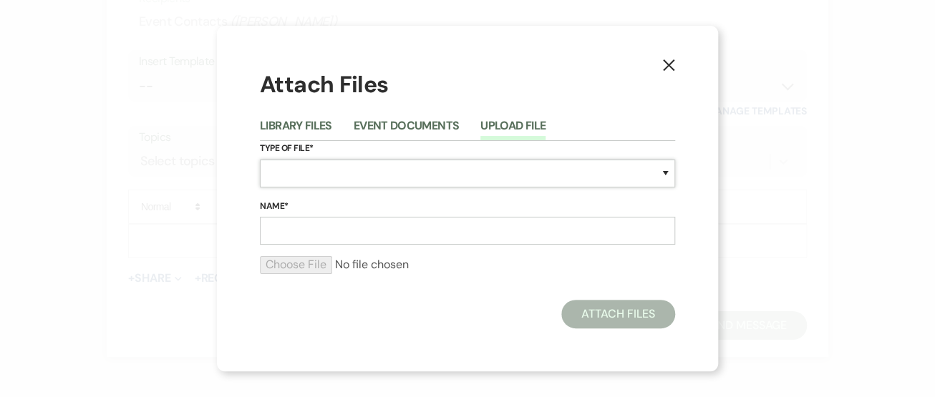
click at [401, 168] on select "Special Event Insurance Vendor Certificate of Insurance Contracts / Rental Agre…" at bounding box center [467, 174] width 415 height 28
select select "0"
click at [260, 160] on select "Special Event Insurance Vendor Certificate of Insurance Contracts / Rental Agre…" at bounding box center [467, 174] width 415 height 28
click at [298, 225] on input "Name*" at bounding box center [467, 231] width 415 height 28
type input "contract"
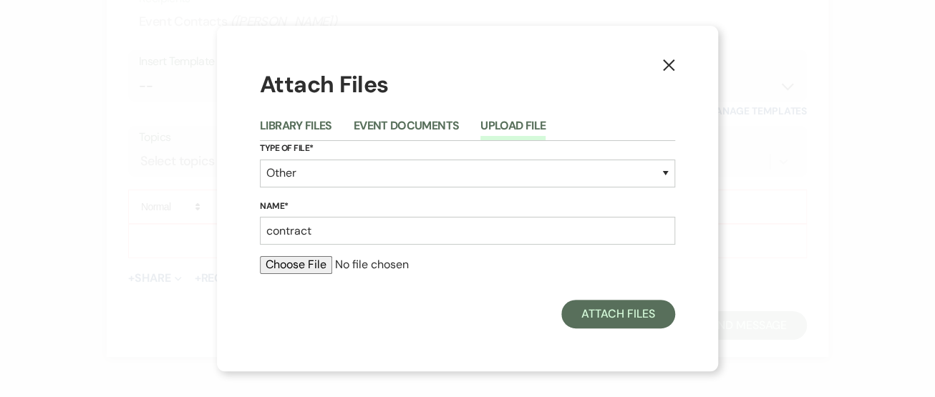
click at [301, 264] on input "file" at bounding box center [467, 264] width 415 height 17
type input "C:\fakepath\CONTRACT #1A Equine Safe Haven & [PERSON_NAME].pdf"
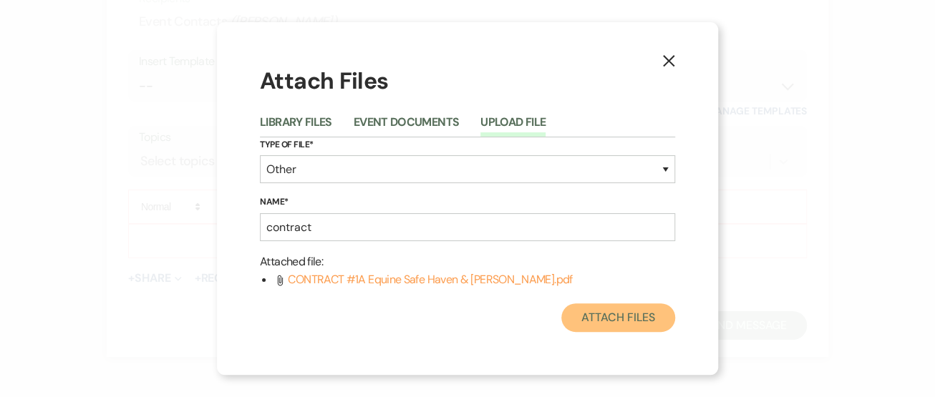
click at [621, 318] on button "Attach Files" at bounding box center [618, 317] width 114 height 29
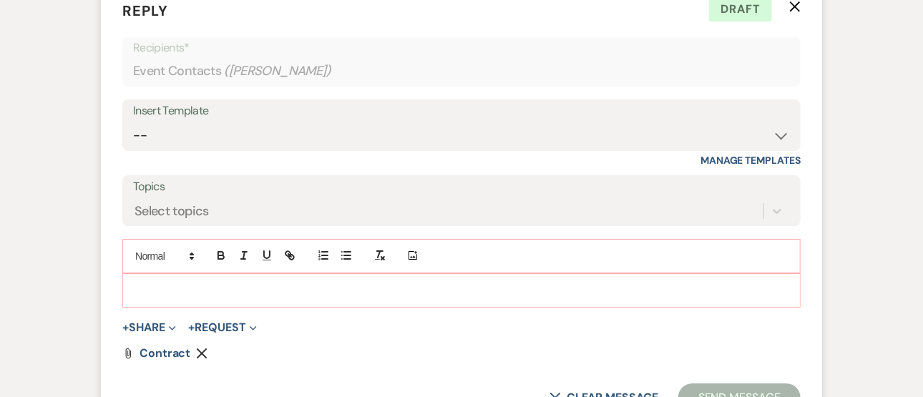
scroll to position [1983, 0]
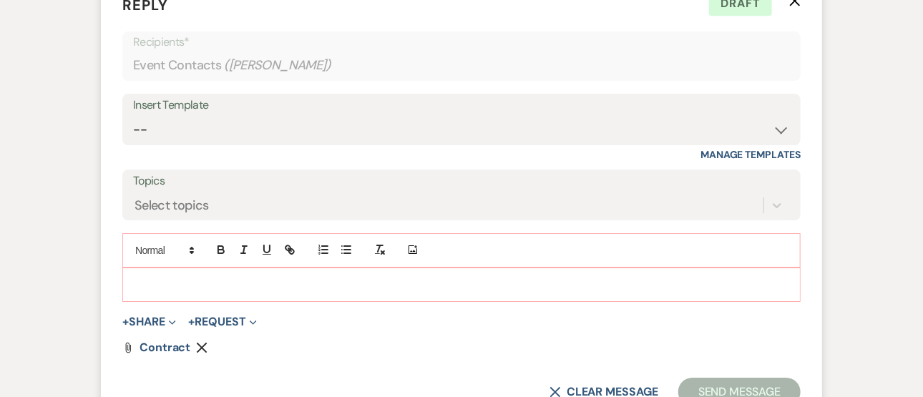
click at [315, 278] on p at bounding box center [462, 285] width 656 height 16
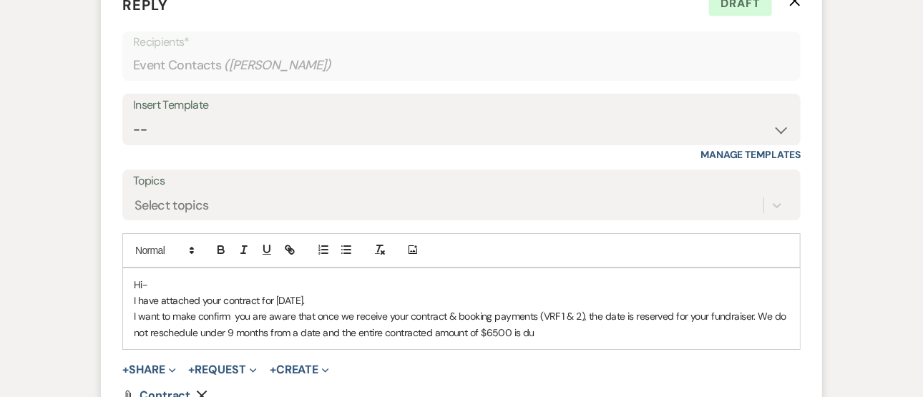
click at [758, 311] on p "I want to make confirm you are aware that once we receive your contract & booki…" at bounding box center [462, 324] width 656 height 32
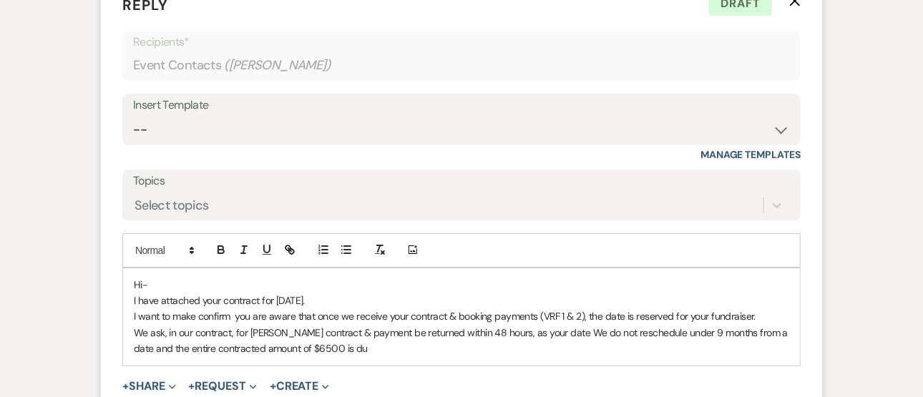
click at [235, 314] on p "I want to make confirm you are aware that once we receive your contract & booki…" at bounding box center [462, 316] width 656 height 16
click at [358, 294] on p "I have attached your contract for [DATE]." at bounding box center [462, 301] width 656 height 16
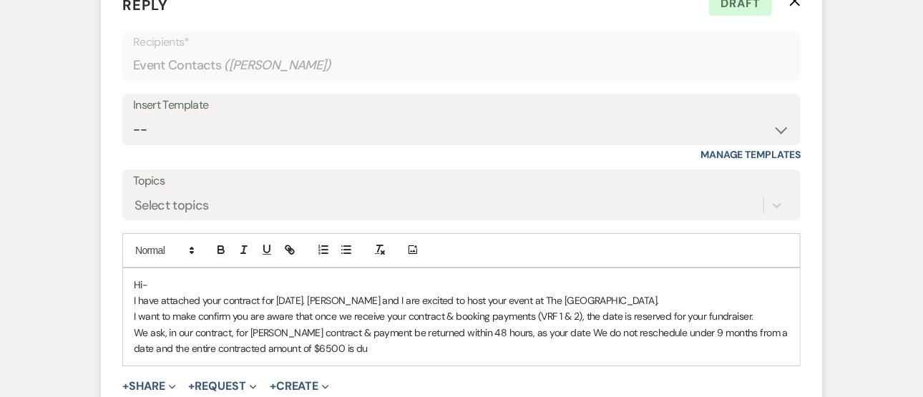
click at [276, 327] on p "We ask, in our contract, for [PERSON_NAME] contract & payment be returned withi…" at bounding box center [462, 341] width 656 height 32
click at [233, 328] on p "We ask, in our contract, for both contract & payment be returned within 48 hour…" at bounding box center [462, 341] width 656 height 32
click at [287, 329] on p "We ask for both contract & payment be returned within 48 hours, as your date We…" at bounding box center [462, 341] width 656 height 32
click at [252, 326] on p "We ask for both contract & payment be returned within 48 hours, as your date We…" at bounding box center [462, 341] width 656 height 32
click at [504, 328] on p "We ask for both contract & booking payment be returned within 48 hours, as your…" at bounding box center [462, 341] width 656 height 32
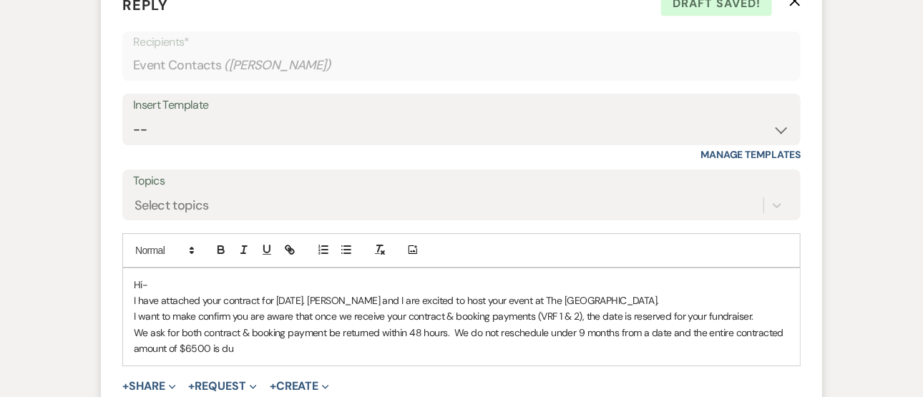
click at [453, 329] on p "We ask for both contract & booking payment be returned within 48 hours. We do n…" at bounding box center [462, 341] width 656 height 32
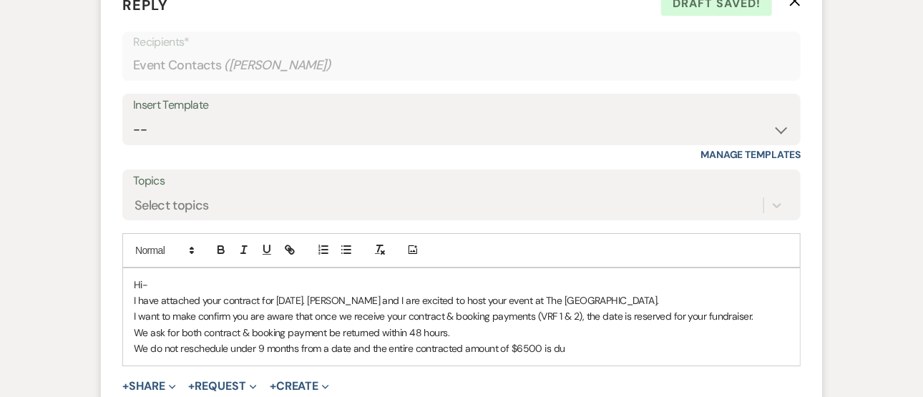
click at [568, 350] on p "We do not reschedule under 9 months from a date and the entire contracted amoun…" at bounding box center [462, 349] width 656 height 16
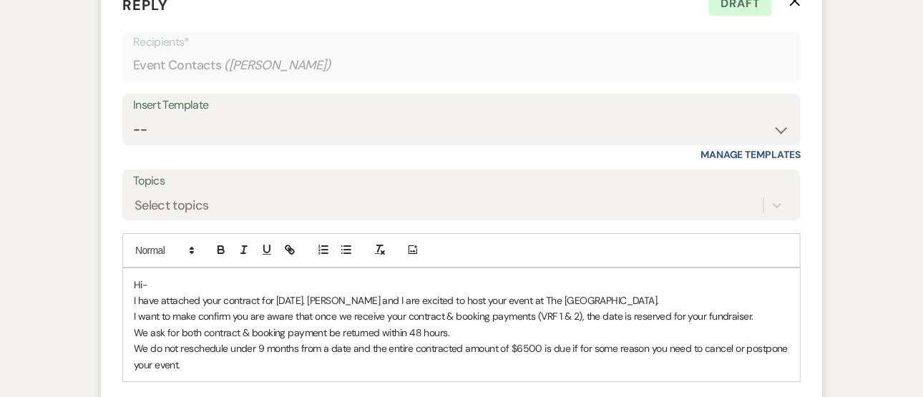
click at [469, 331] on p "We ask for both contract & booking payment be returned within 48 hours." at bounding box center [462, 333] width 656 height 16
drag, startPoint x: 452, startPoint y: 330, endPoint x: 658, endPoint y: 324, distance: 206.9
click at [658, 325] on p "We ask for both contract & booking payment be returned within 48 hours. Please …" at bounding box center [462, 333] width 656 height 16
drag, startPoint x: 460, startPoint y: 325, endPoint x: 187, endPoint y: 361, distance: 275.7
click at [187, 361] on div "Hi- I have attached your contract for [DATE]. [PERSON_NAME] and I are excited t…" at bounding box center [461, 324] width 677 height 113
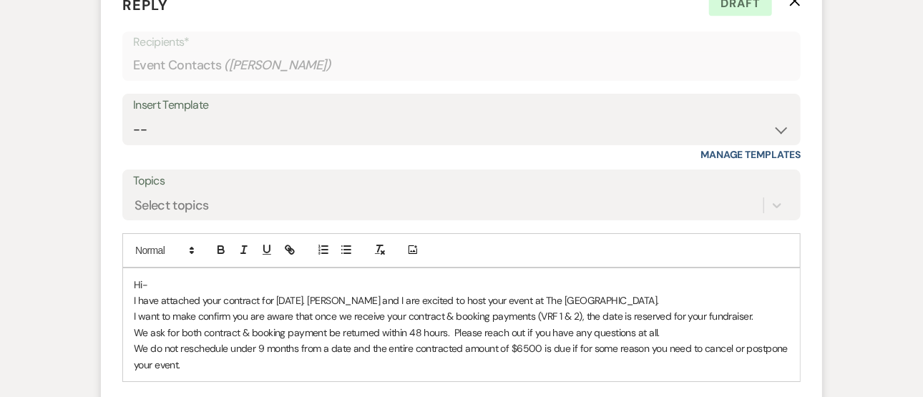
drag, startPoint x: 450, startPoint y: 329, endPoint x: 662, endPoint y: 326, distance: 211.9
click at [662, 326] on p "We ask for both contract & booking payment be returned within 48 hours. Please …" at bounding box center [462, 333] width 656 height 16
drag, startPoint x: 474, startPoint y: 329, endPoint x: 353, endPoint y: 366, distance: 126.6
click at [353, 366] on div "Hi- I have attached your contract for [DATE]. [PERSON_NAME] and I are excited t…" at bounding box center [461, 324] width 677 height 113
click at [341, 363] on p "We do not reschedule under 9 months from a date and the entire contracted amoun…" at bounding box center [462, 357] width 656 height 32
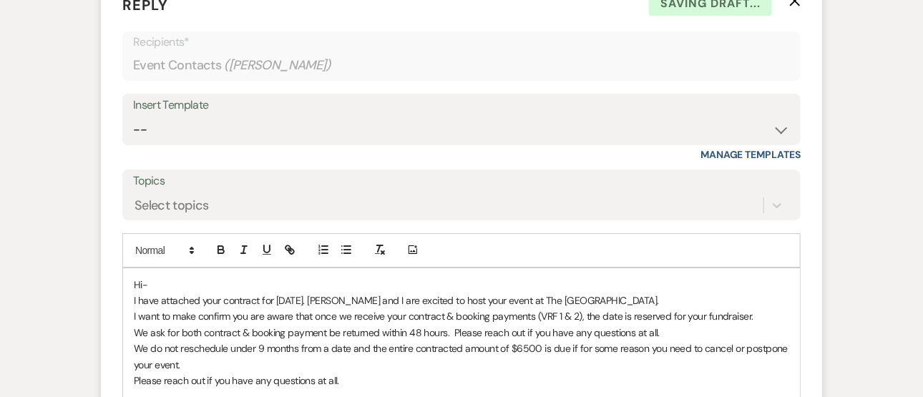
click at [667, 331] on p "We ask for both contract & booking payment be returned within 48 hours. Please …" at bounding box center [462, 333] width 656 height 16
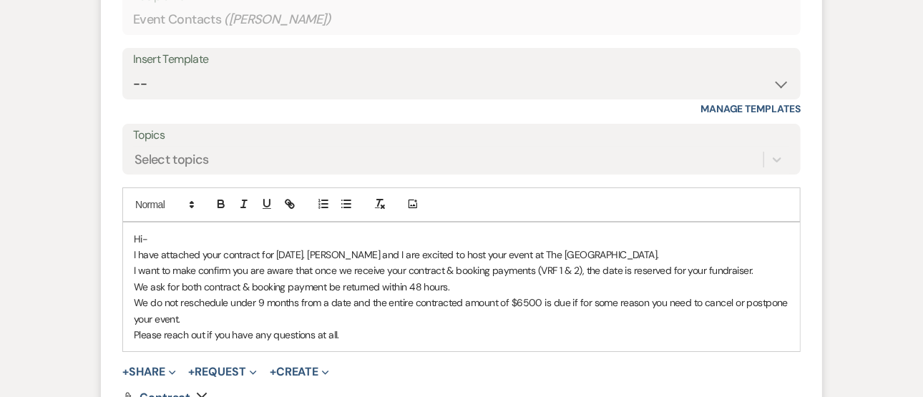
scroll to position [2031, 0]
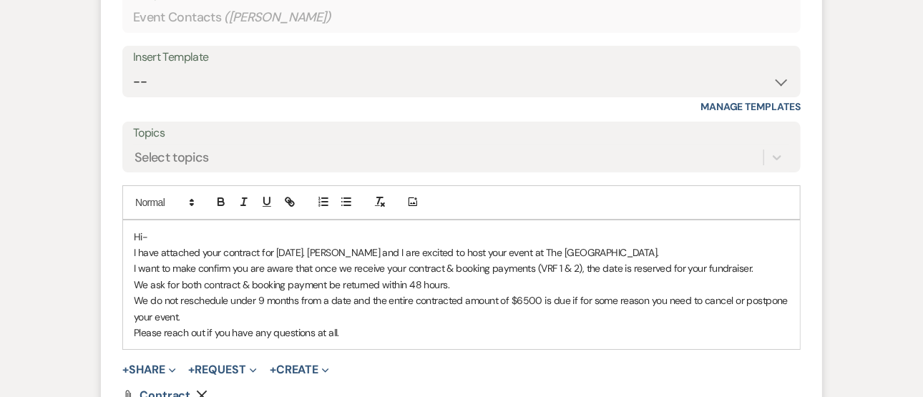
click at [189, 229] on p "Hi-" at bounding box center [462, 237] width 656 height 16
click at [605, 245] on p "I have attached your contract for [DATE]. [PERSON_NAME] and I are excited to ho…" at bounding box center [462, 253] width 656 height 16
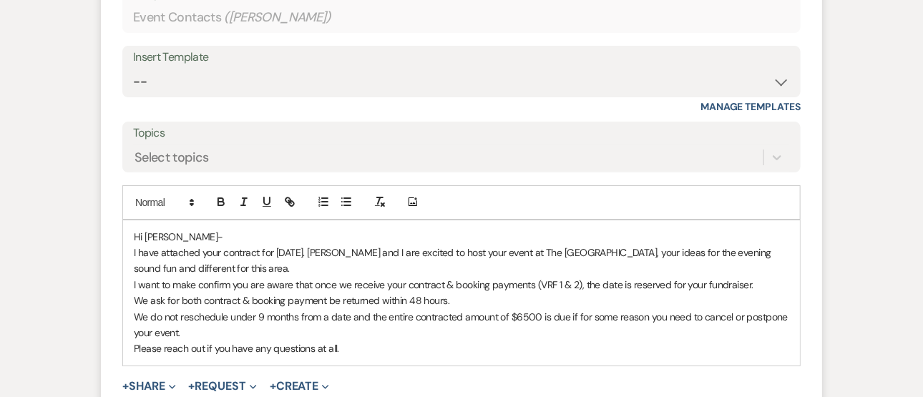
click at [472, 347] on p "Please reach out if you have any questions at all." at bounding box center [462, 349] width 656 height 16
click at [256, 234] on p "Hi [PERSON_NAME]-" at bounding box center [462, 237] width 656 height 16
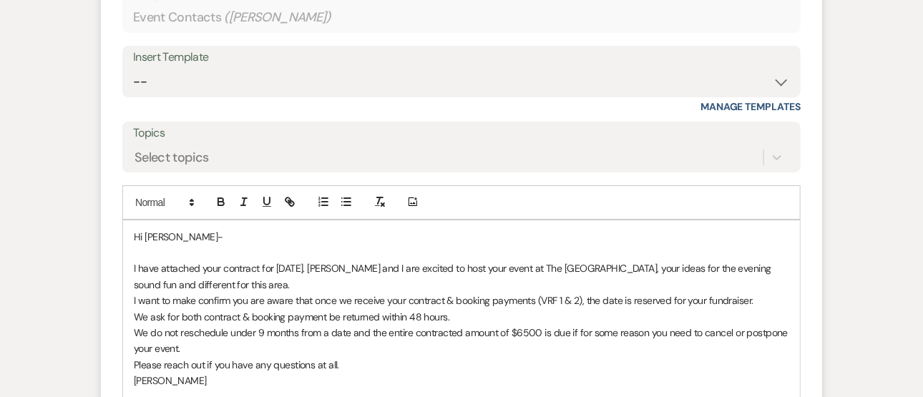
click at [361, 366] on p "Please reach out if you have any questions at all." at bounding box center [462, 365] width 656 height 16
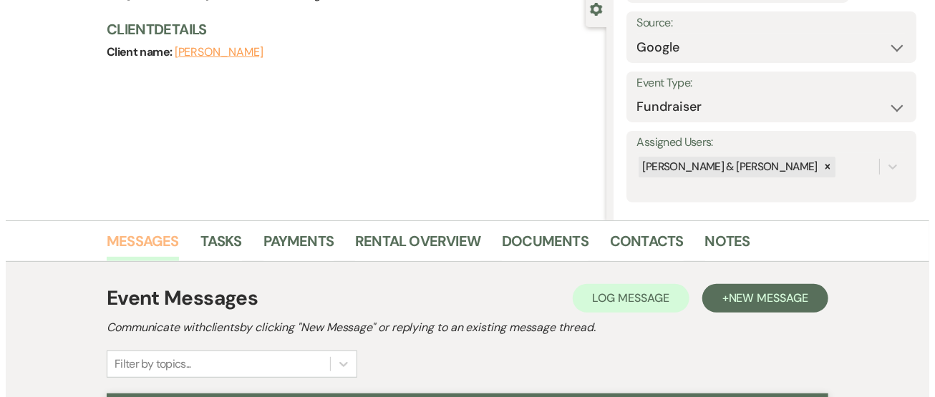
scroll to position [0, 0]
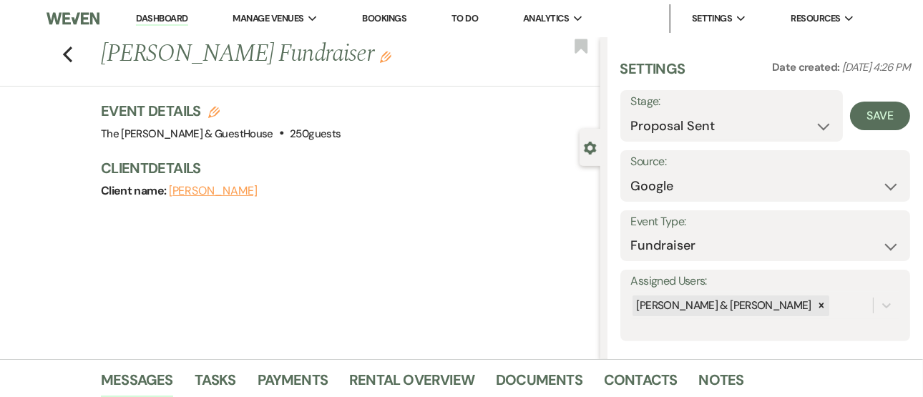
click at [220, 108] on icon "Edit" at bounding box center [213, 112] width 11 height 11
select select "604"
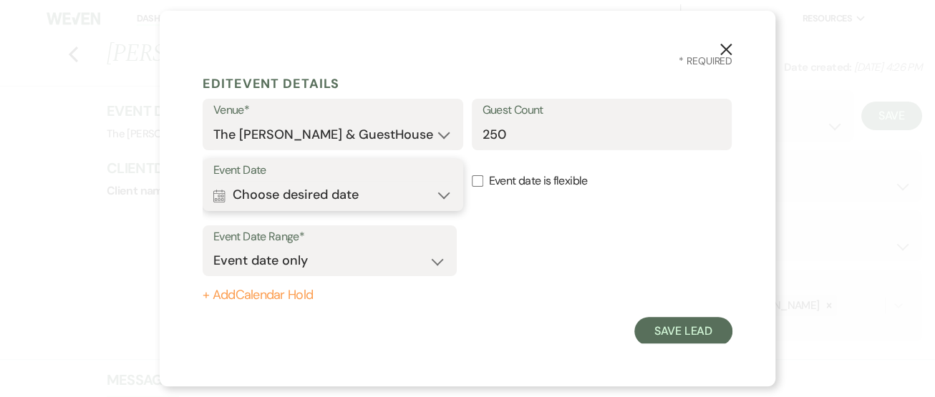
click at [441, 188] on button "Calendar Choose desired date Expand" at bounding box center [332, 195] width 239 height 29
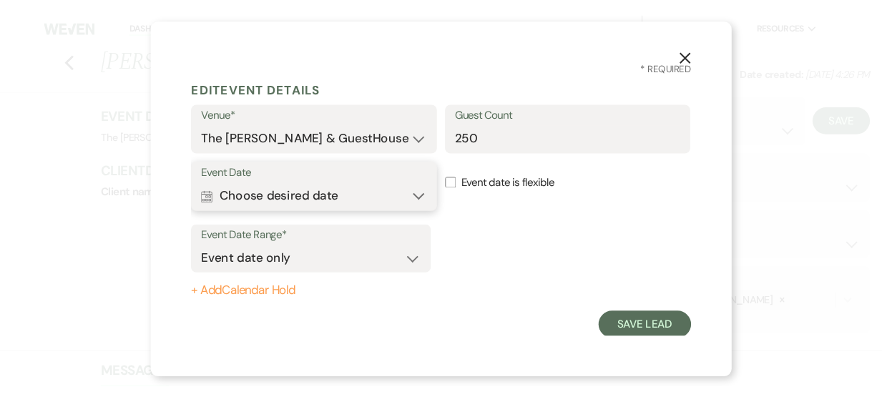
scroll to position [1, 0]
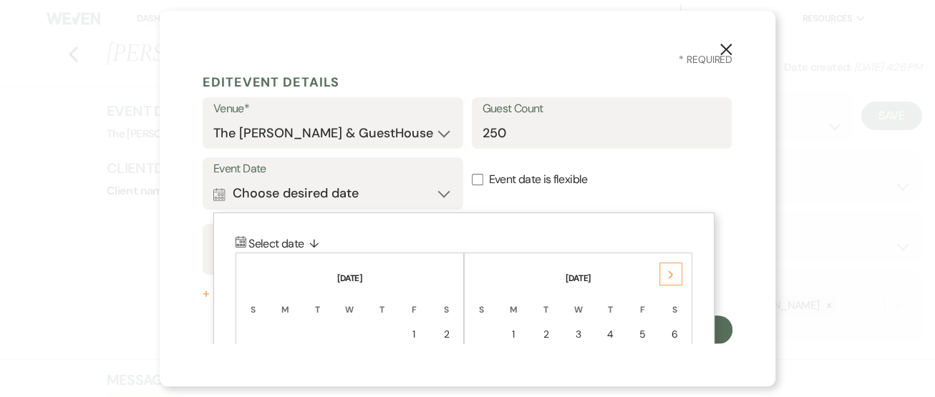
click at [668, 268] on div "Next" at bounding box center [670, 274] width 23 height 23
click at [664, 274] on div "Next" at bounding box center [670, 274] width 23 height 23
click at [676, 329] on div "1" at bounding box center [674, 334] width 12 height 15
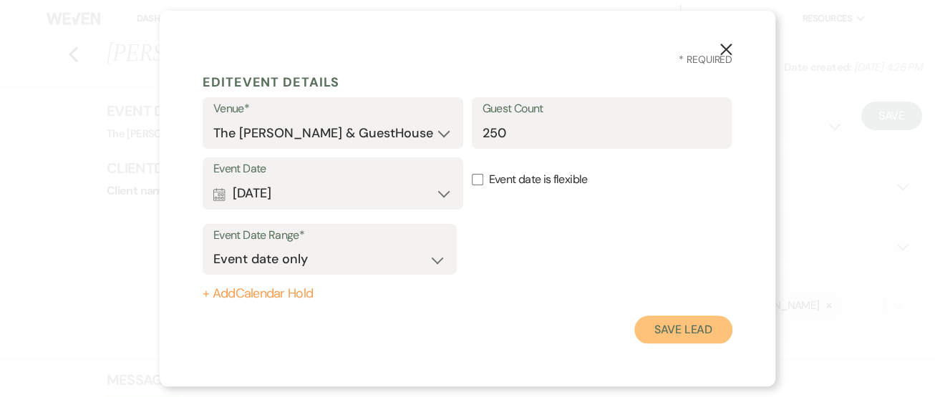
click at [687, 331] on button "Save Lead" at bounding box center [683, 330] width 98 height 29
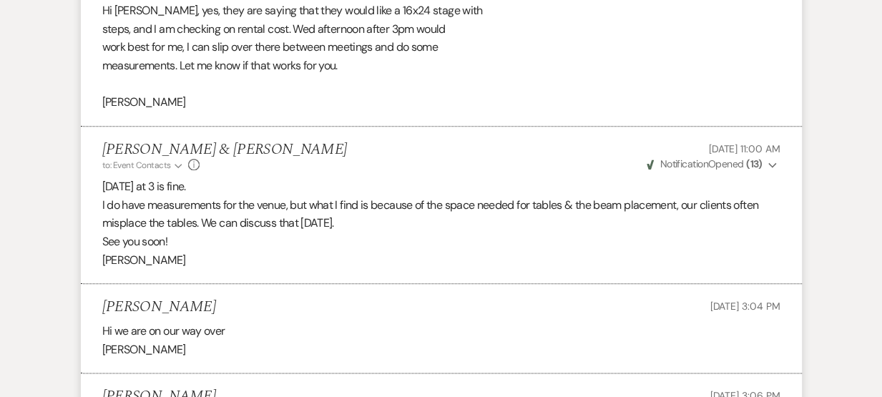
scroll to position [1278, 0]
